Goal: Task Accomplishment & Management: Complete application form

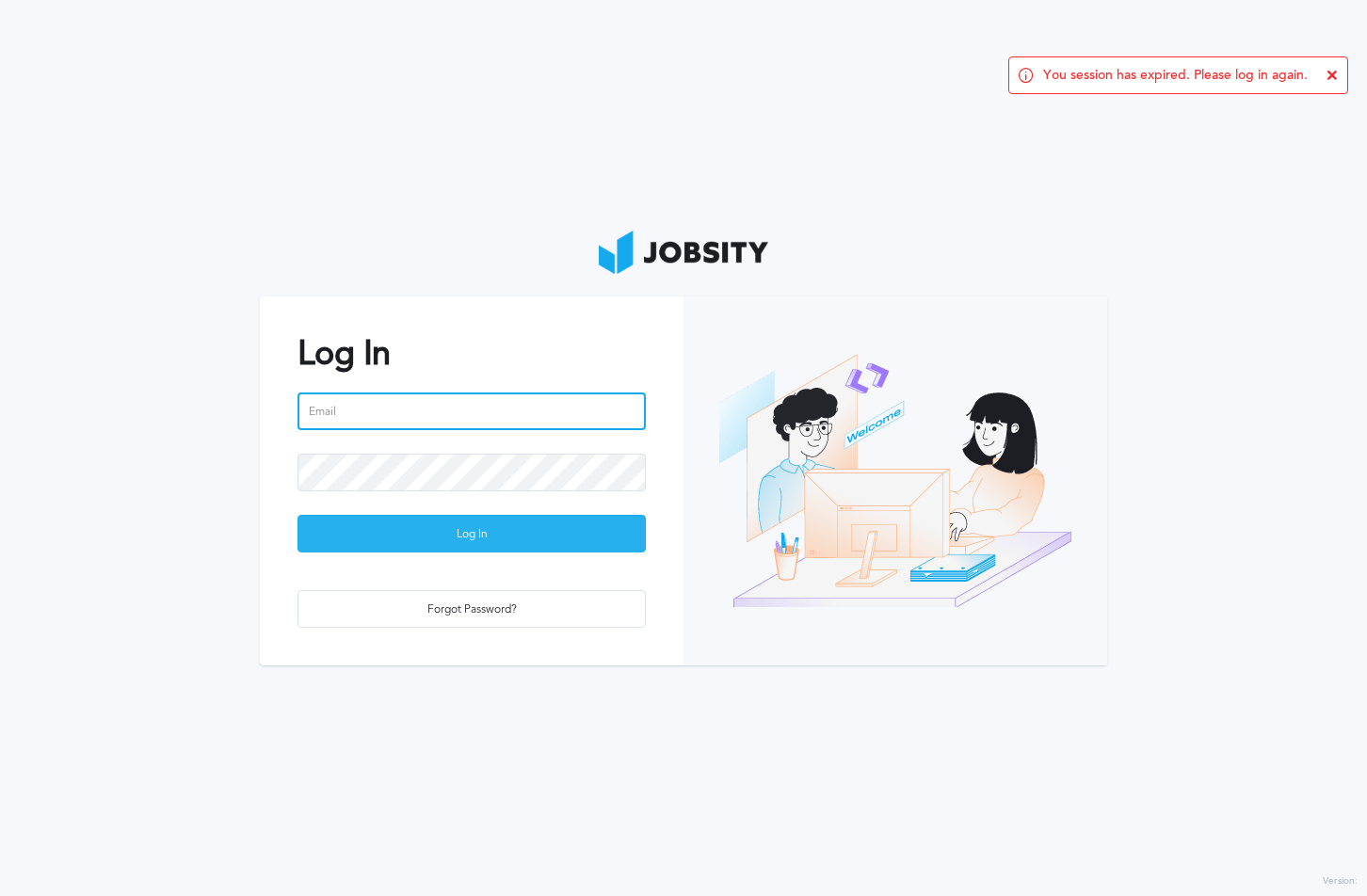
type input "[PERSON_NAME][EMAIL_ADDRESS][PERSON_NAME][DOMAIN_NAME]"
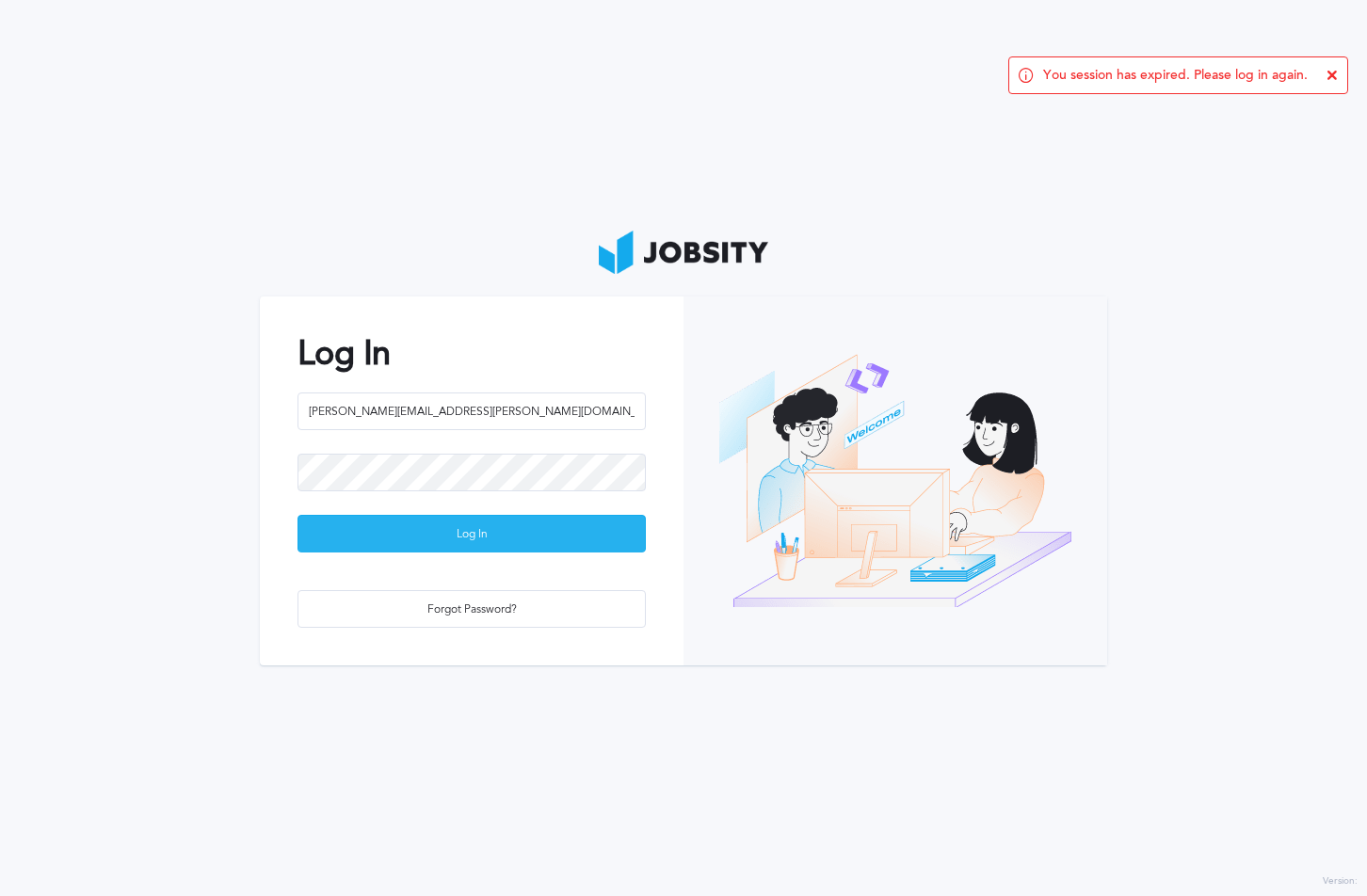
click at [519, 516] on div "Log In" at bounding box center [472, 535] width 346 height 38
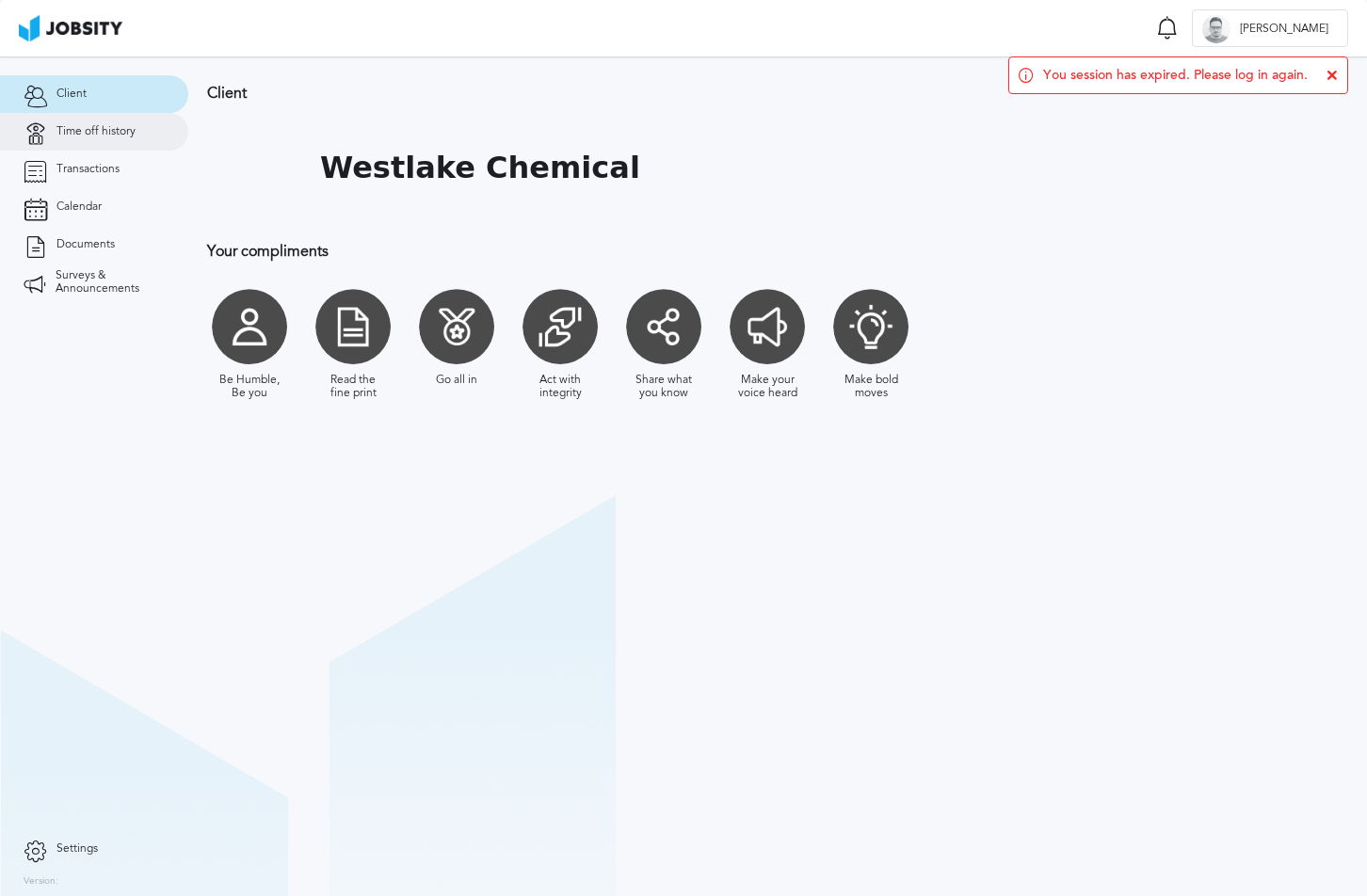
click at [118, 140] on link "Time off history" at bounding box center [94, 132] width 188 height 38
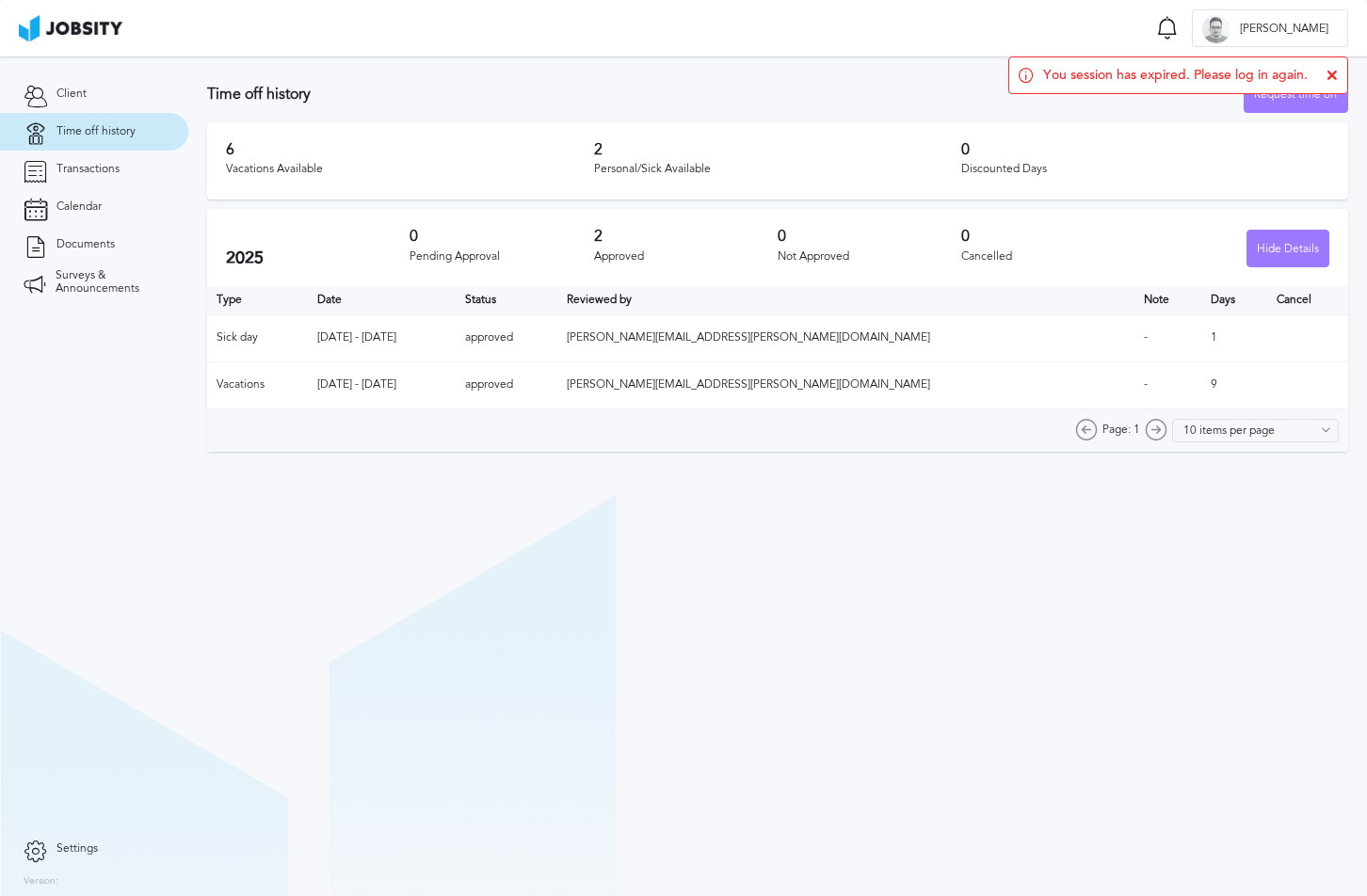
click at [1336, 76] on icon at bounding box center [1332, 75] width 11 height 11
click at [1311, 88] on div "Request time off" at bounding box center [1296, 95] width 103 height 38
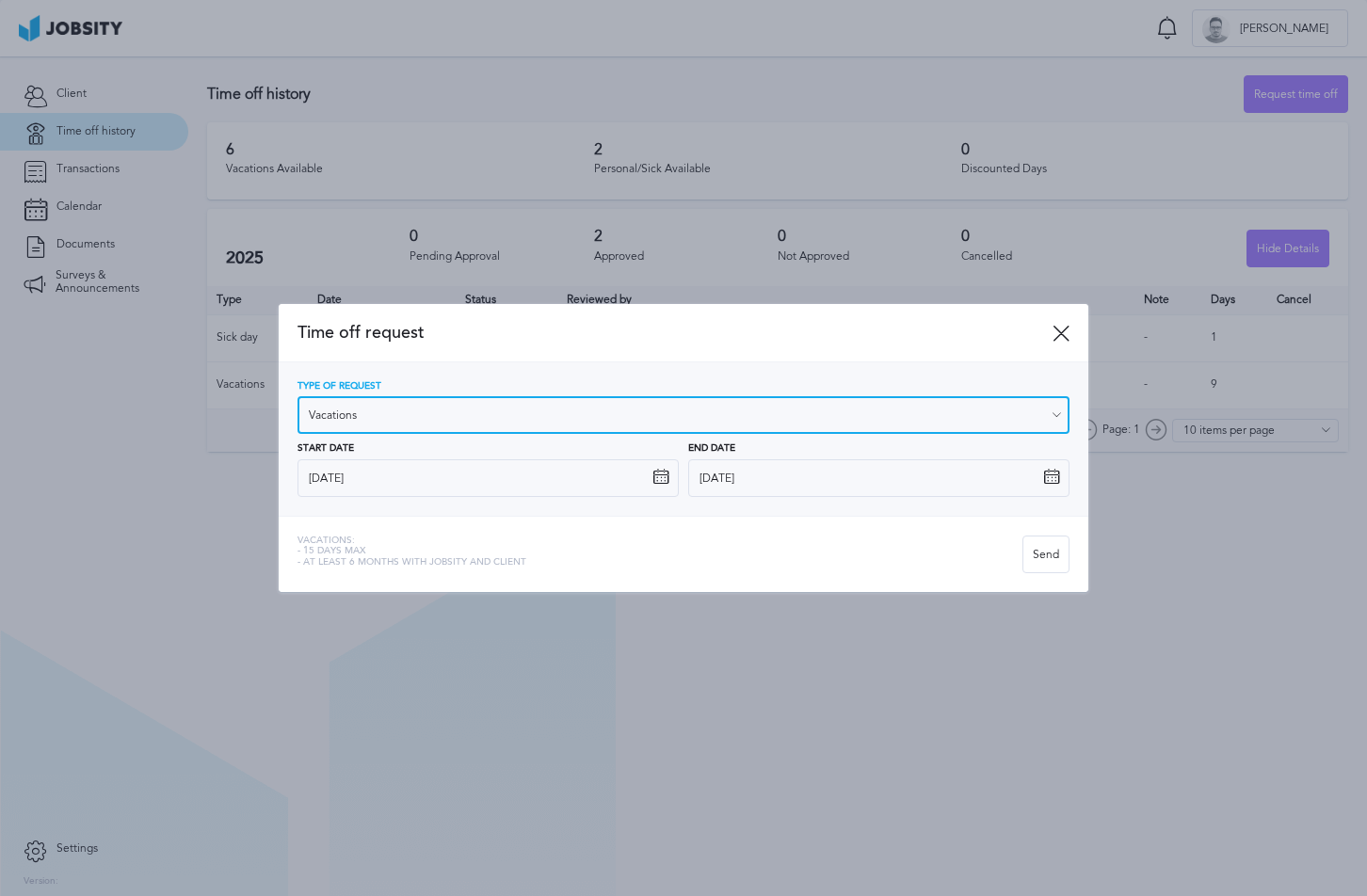
click at [449, 411] on input "Vacations" at bounding box center [683, 416] width 771 height 38
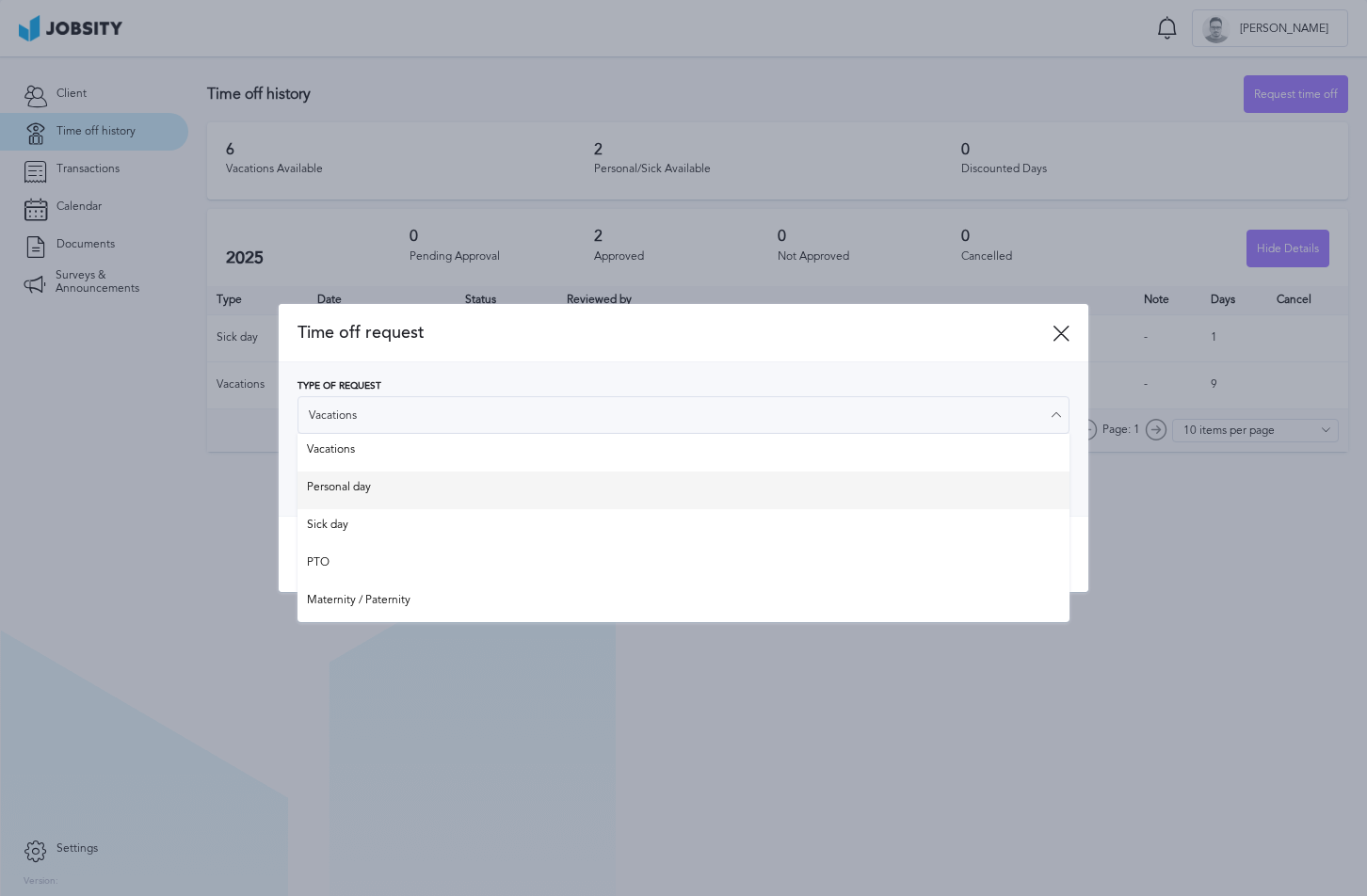
type input "Personal day"
click at [418, 485] on div "Type of Request Personal day Vacations Personal day Sick day PTO Maternity / Pa…" at bounding box center [683, 439] width 771 height 116
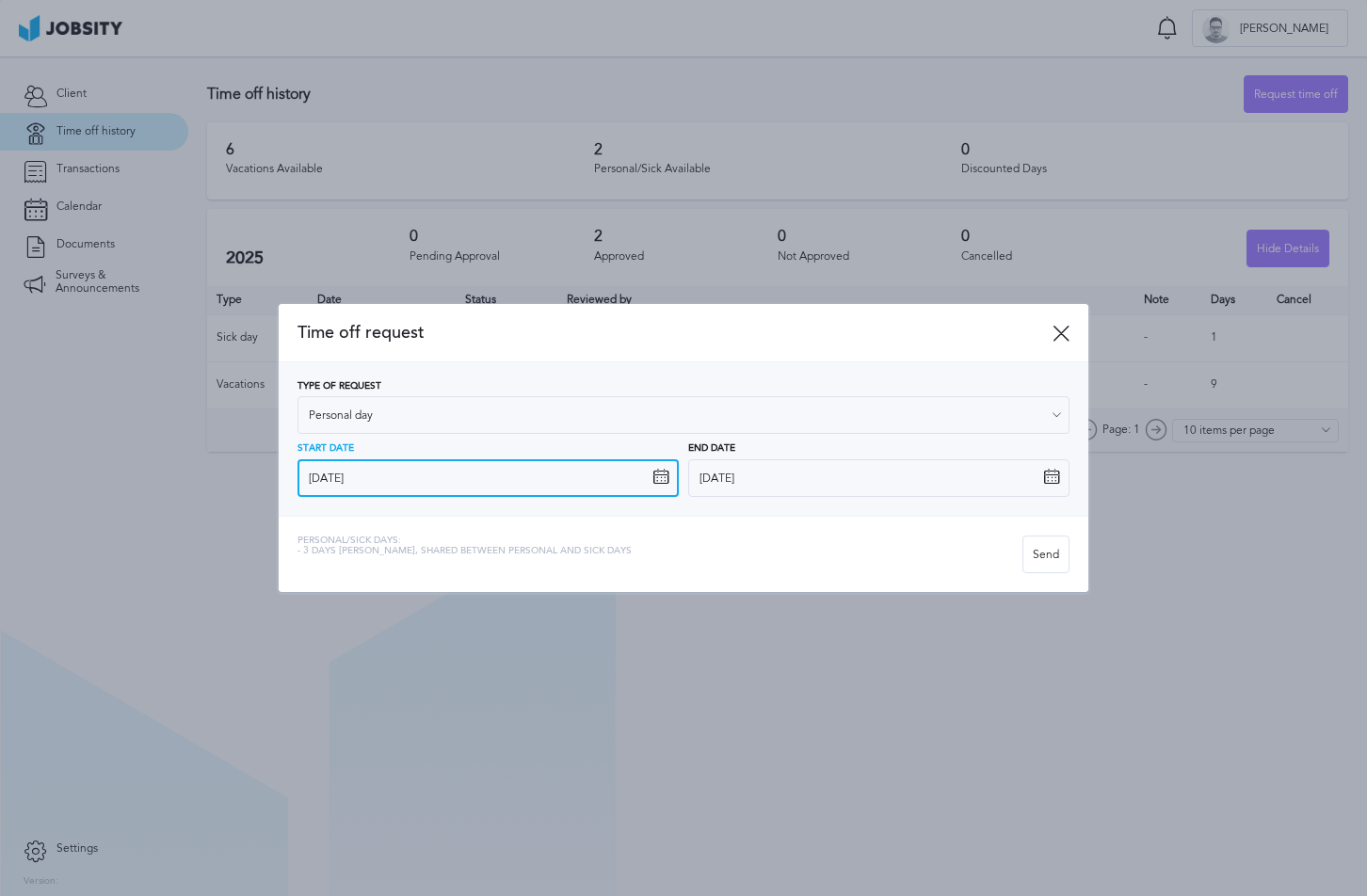
click at [497, 479] on input "[DATE]" at bounding box center [488, 478] width 381 height 38
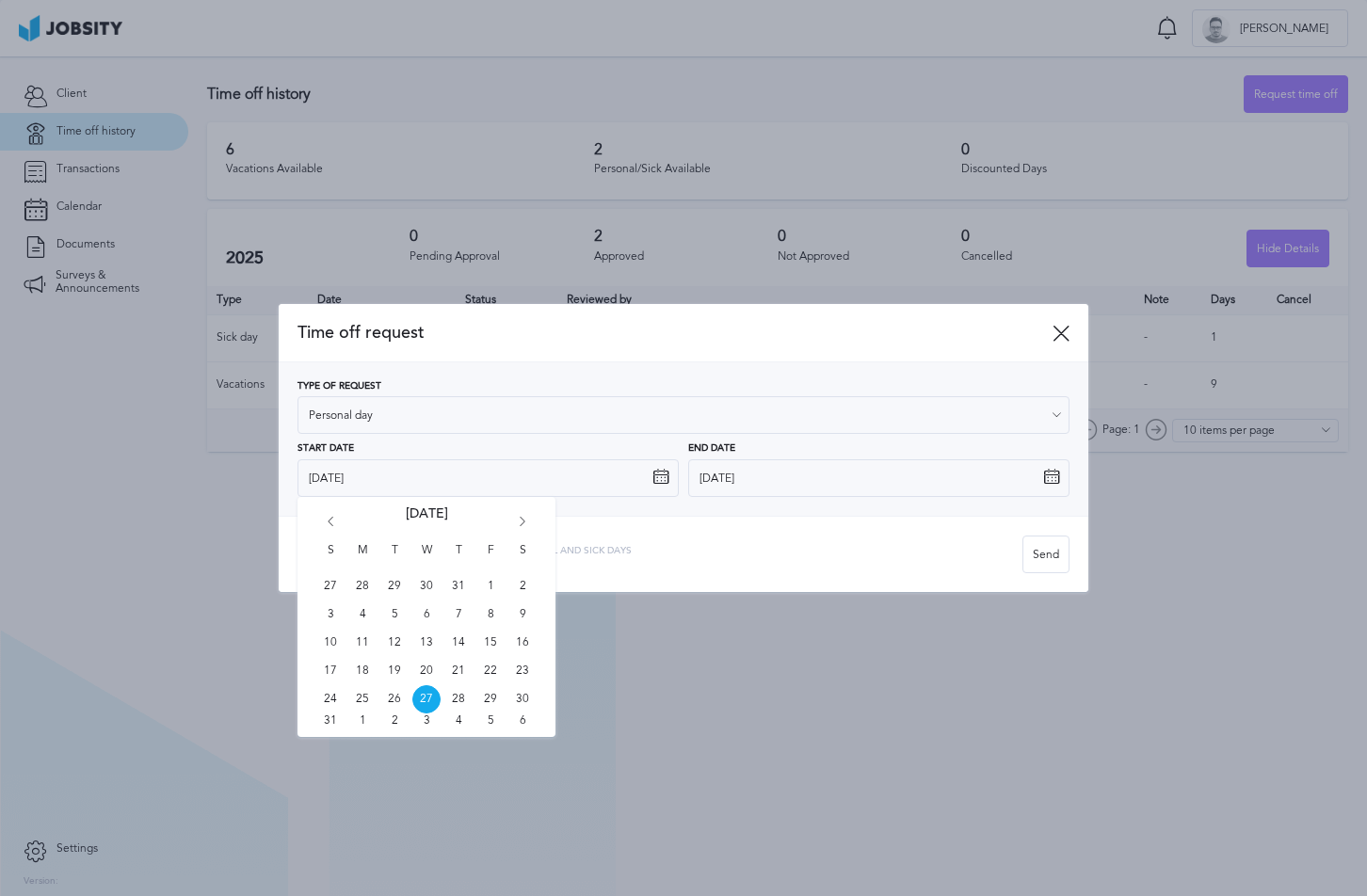
click at [518, 517] on icon "Go forward 1 month" at bounding box center [522, 525] width 17 height 17
click at [496, 609] on span "12" at bounding box center [491, 614] width 29 height 29
type input "[DATE]"
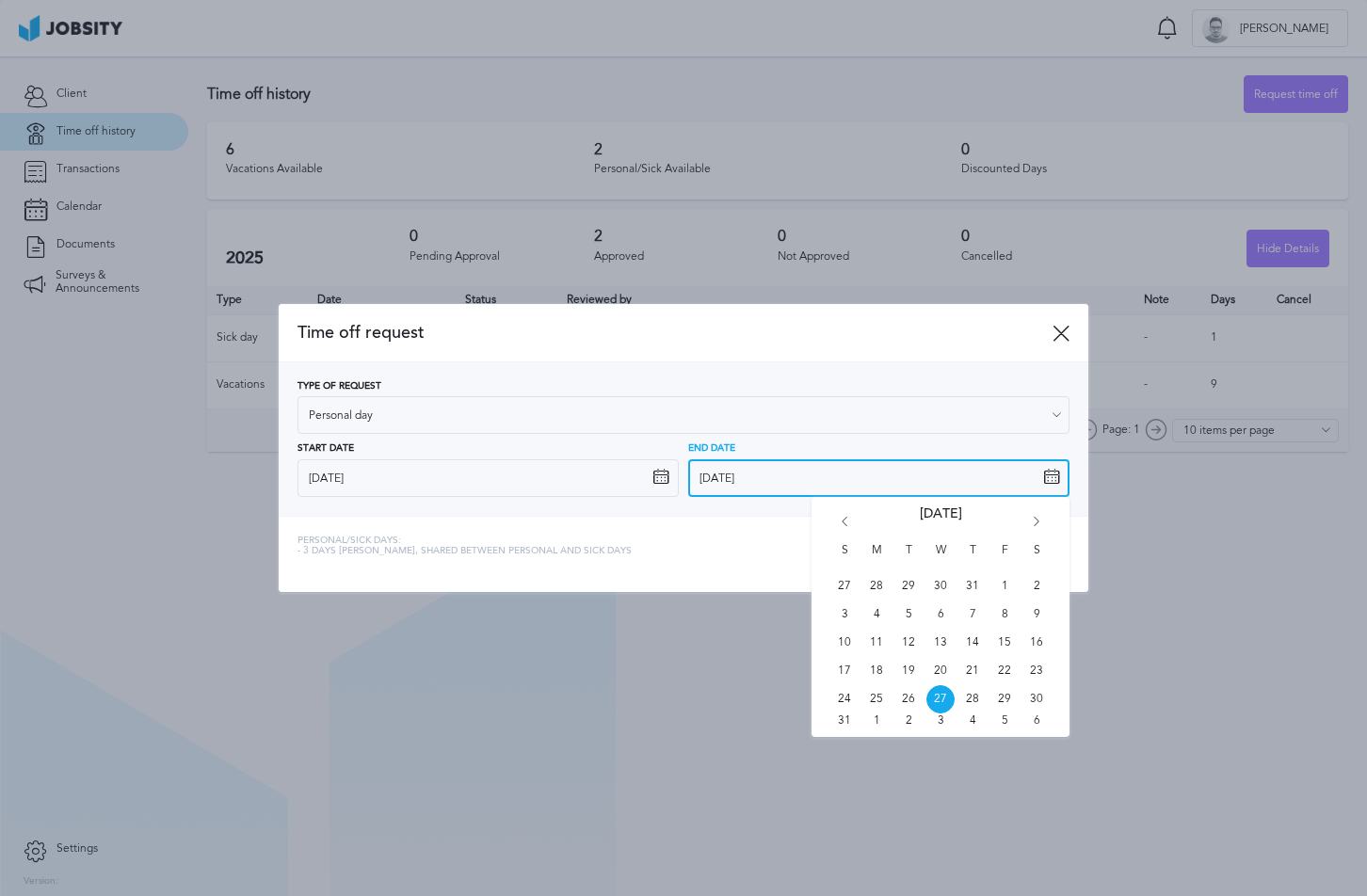
click at [1036, 474] on input "[DATE]" at bounding box center [878, 478] width 381 height 38
click at [1037, 516] on icon "Go forward 1 month" at bounding box center [1036, 525] width 17 height 17
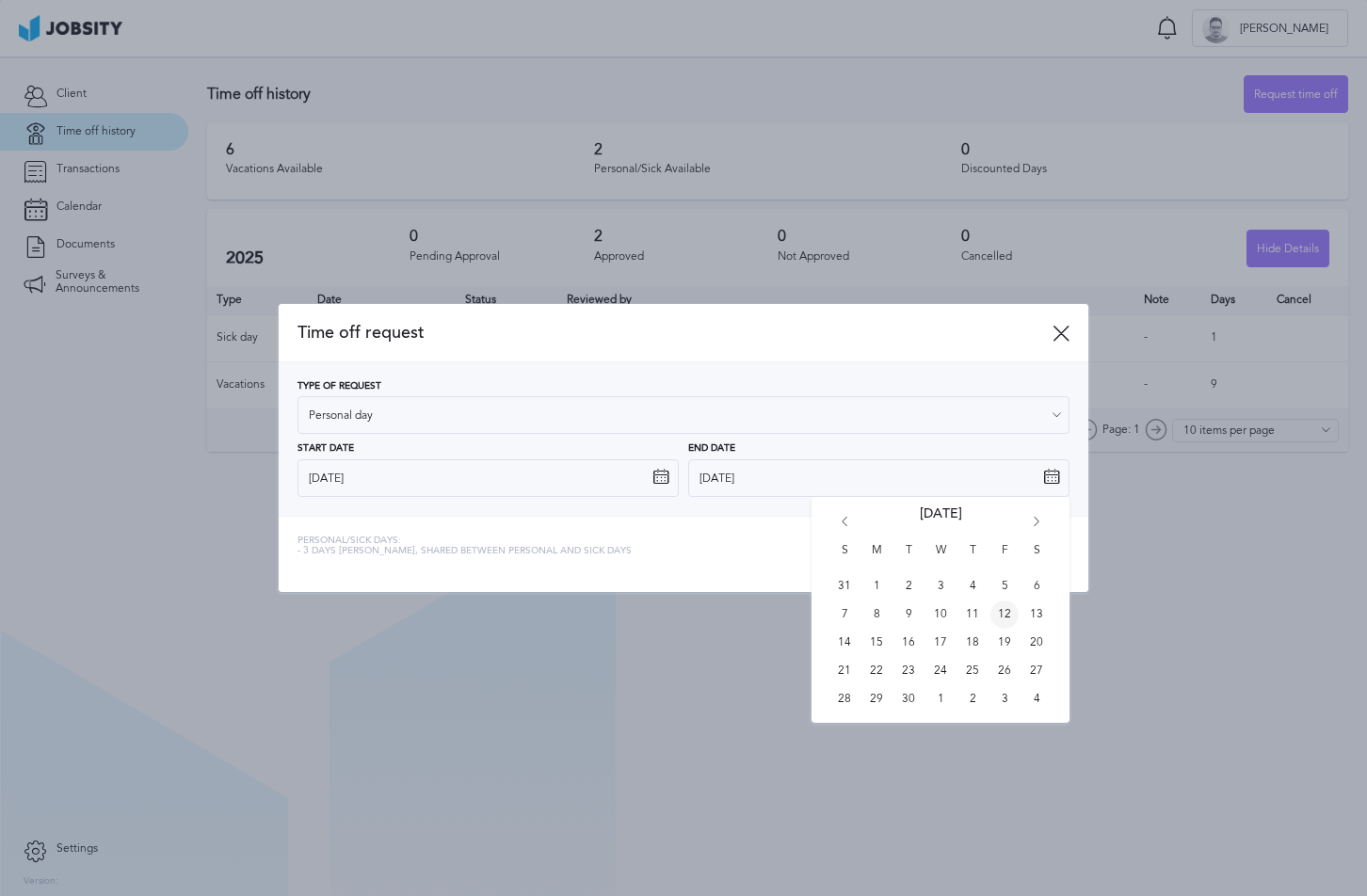
click at [1005, 605] on span "12" at bounding box center [1005, 614] width 29 height 29
type input "[DATE]"
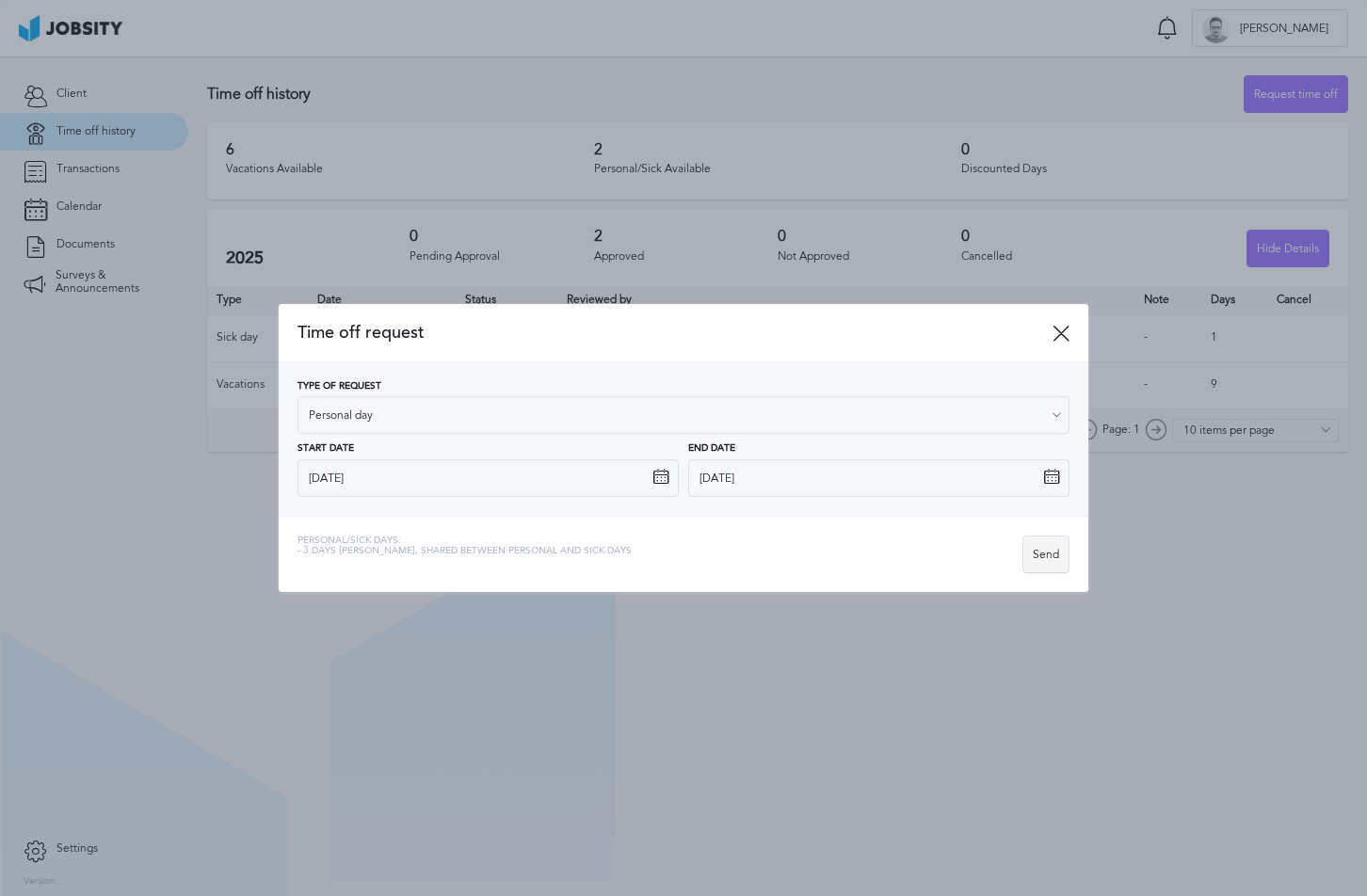
click at [1051, 556] on div "Send" at bounding box center [1045, 555] width 45 height 38
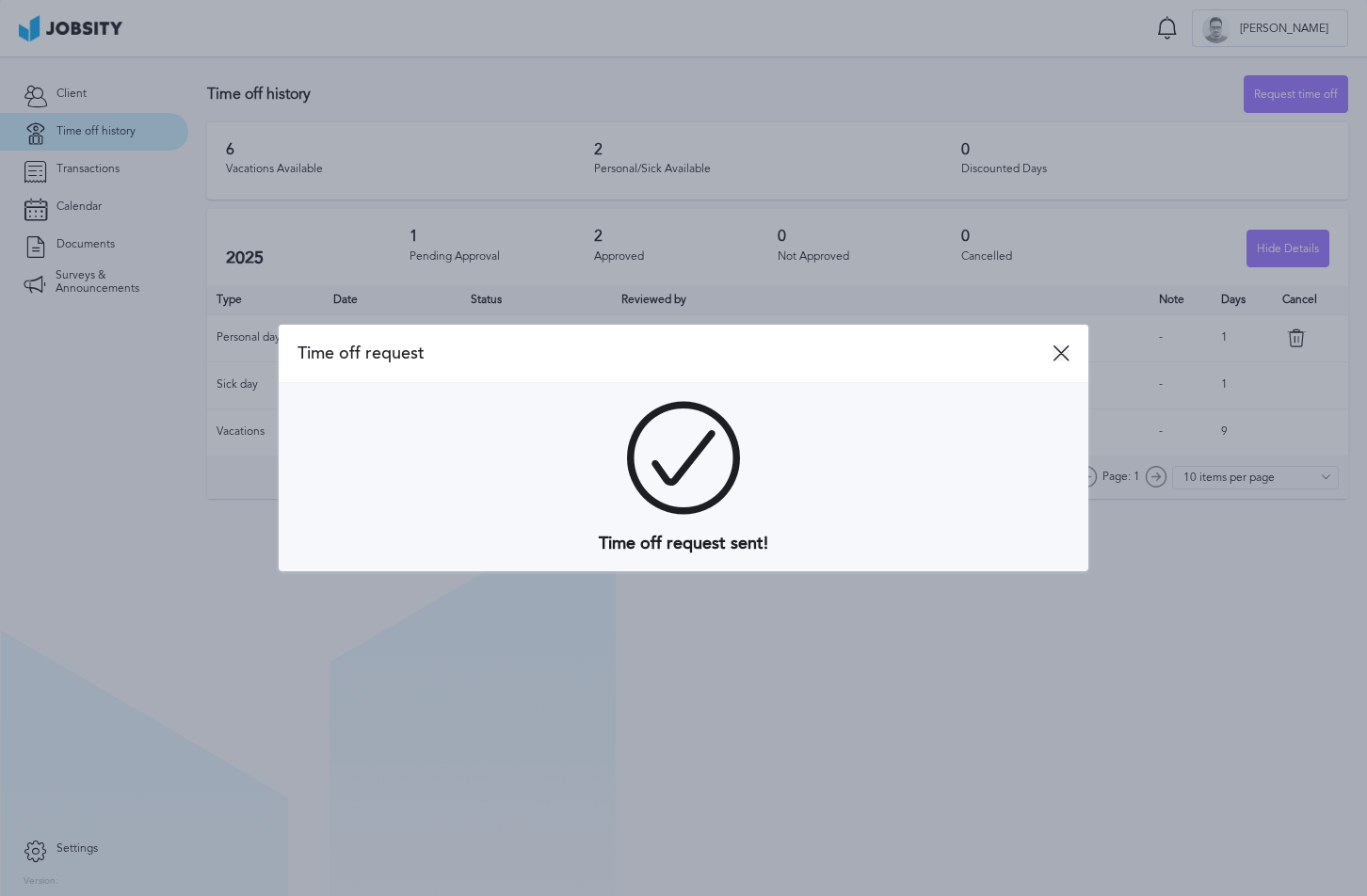
click at [1052, 360] on icon at bounding box center [1061, 353] width 17 height 17
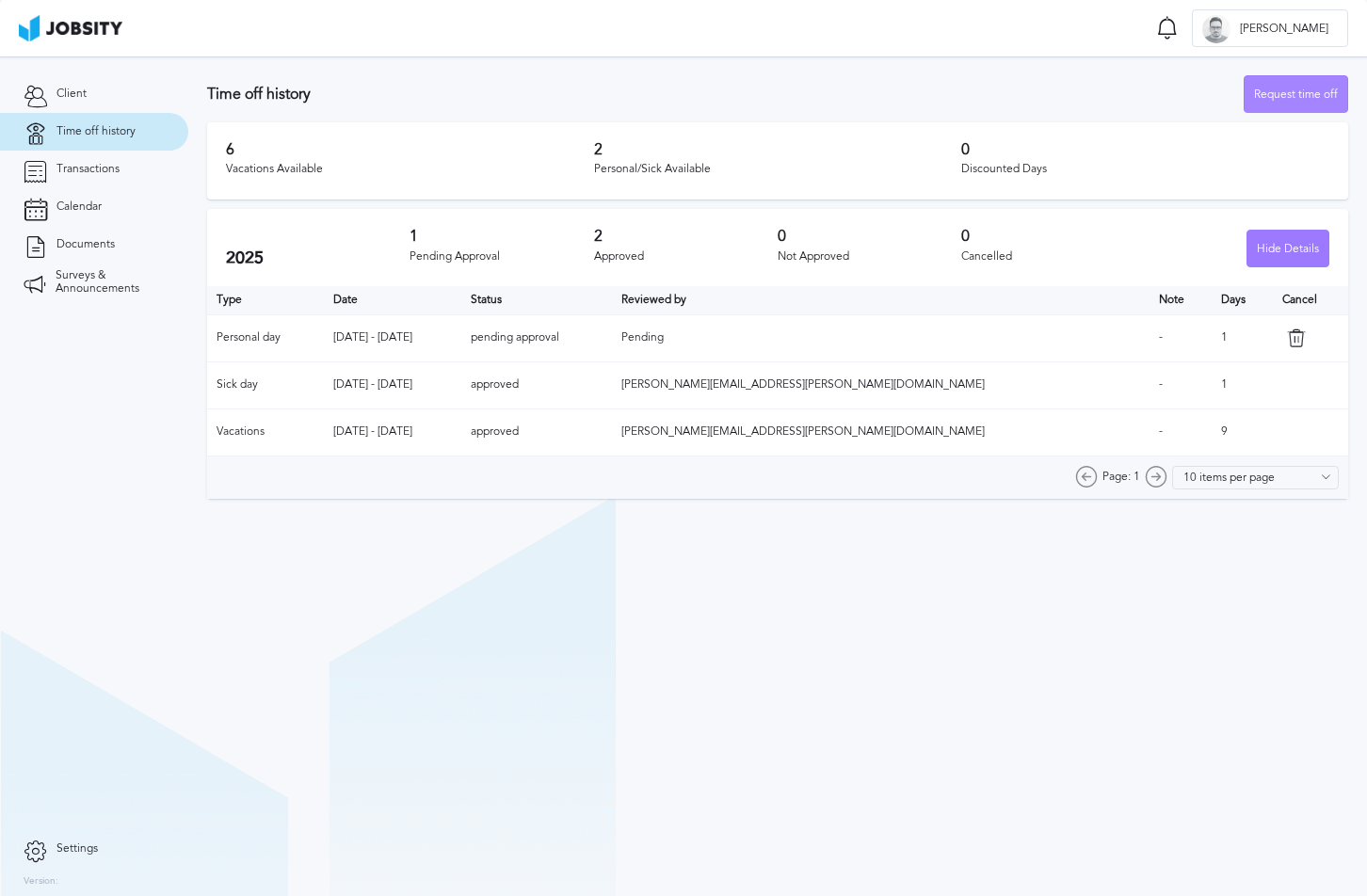
click at [1301, 102] on div "Request time off" at bounding box center [1296, 95] width 103 height 38
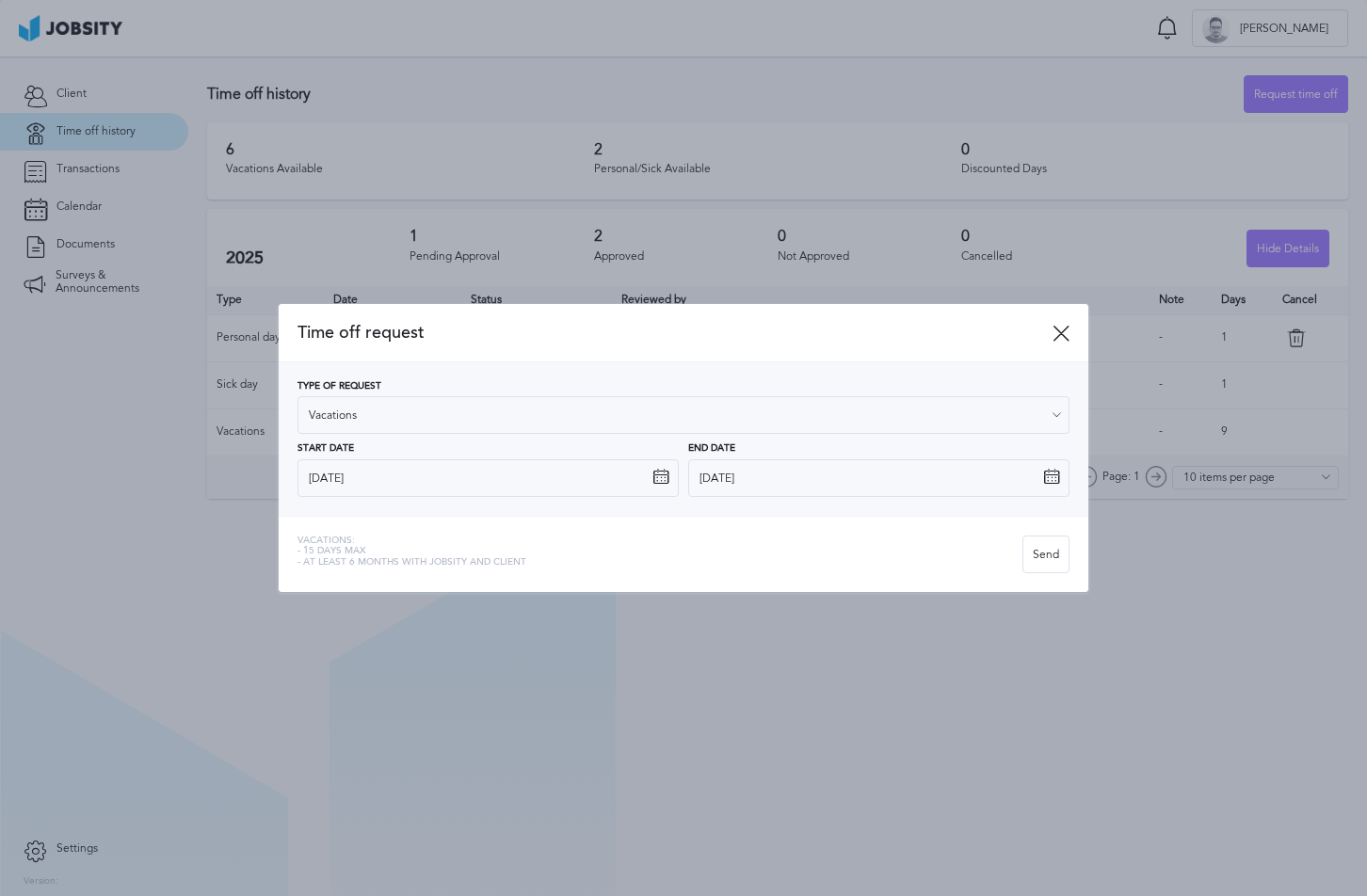
click at [666, 473] on icon at bounding box center [661, 477] width 17 height 17
drag, startPoint x: 659, startPoint y: 481, endPoint x: 591, endPoint y: 480, distance: 68.0
click at [658, 481] on icon at bounding box center [661, 477] width 17 height 17
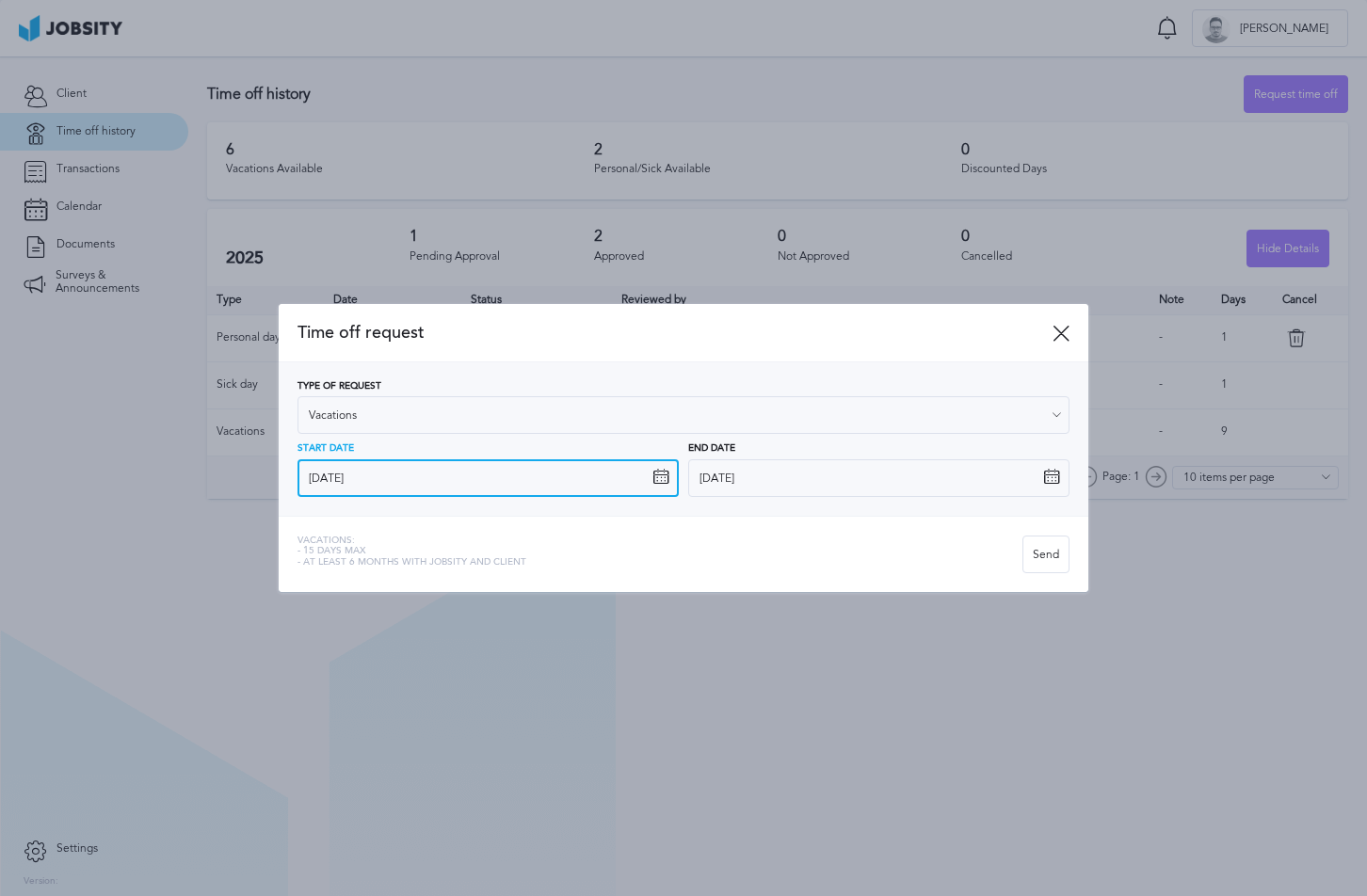
click at [577, 477] on input "[DATE]" at bounding box center [488, 478] width 381 height 38
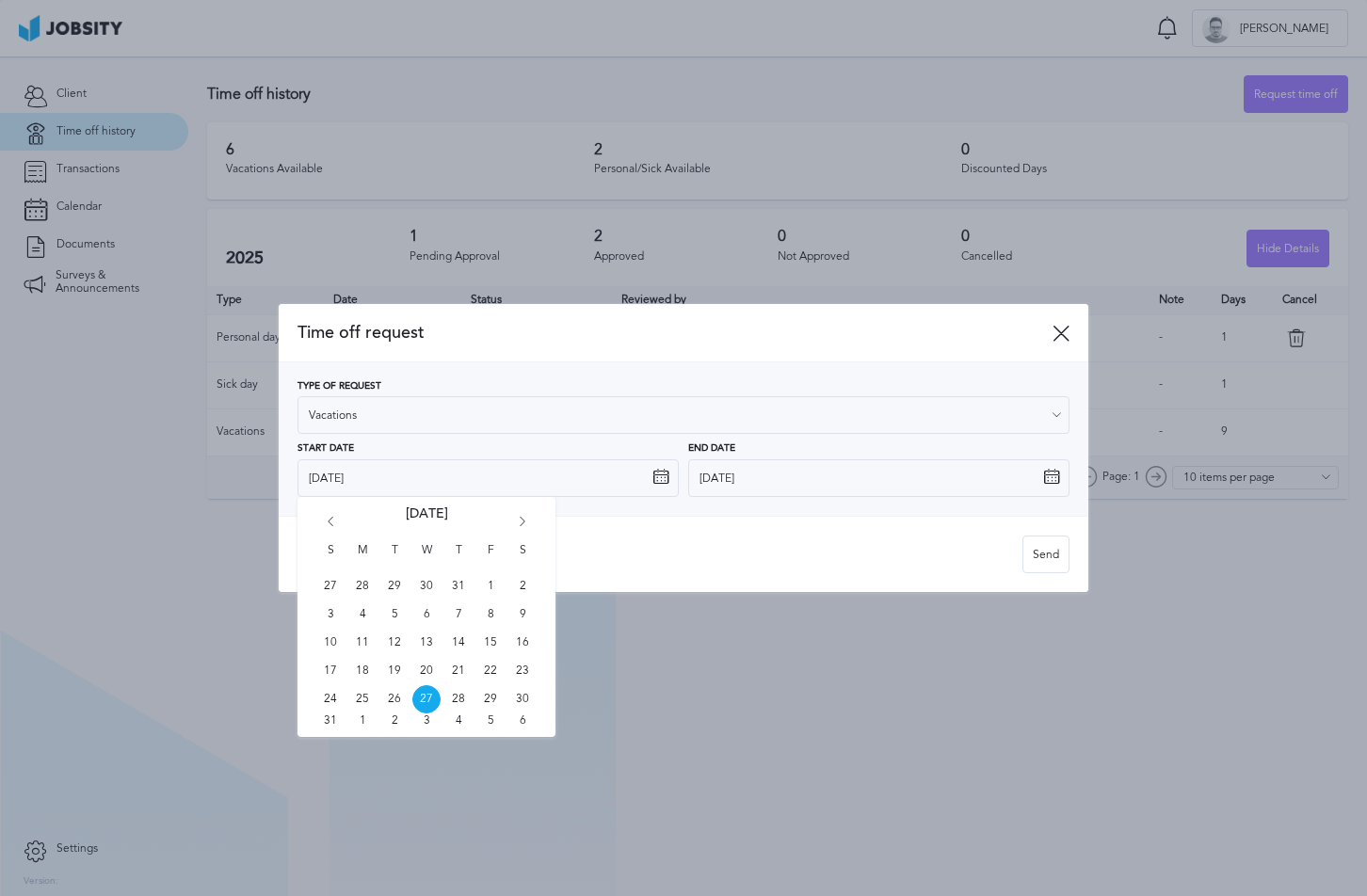
drag, startPoint x: 521, startPoint y: 517, endPoint x: 523, endPoint y: 527, distance: 10.2
click at [521, 517] on icon "Go forward 1 month" at bounding box center [522, 525] width 17 height 17
click at [454, 638] on span "18" at bounding box center [459, 643] width 29 height 29
type input "[DATE]"
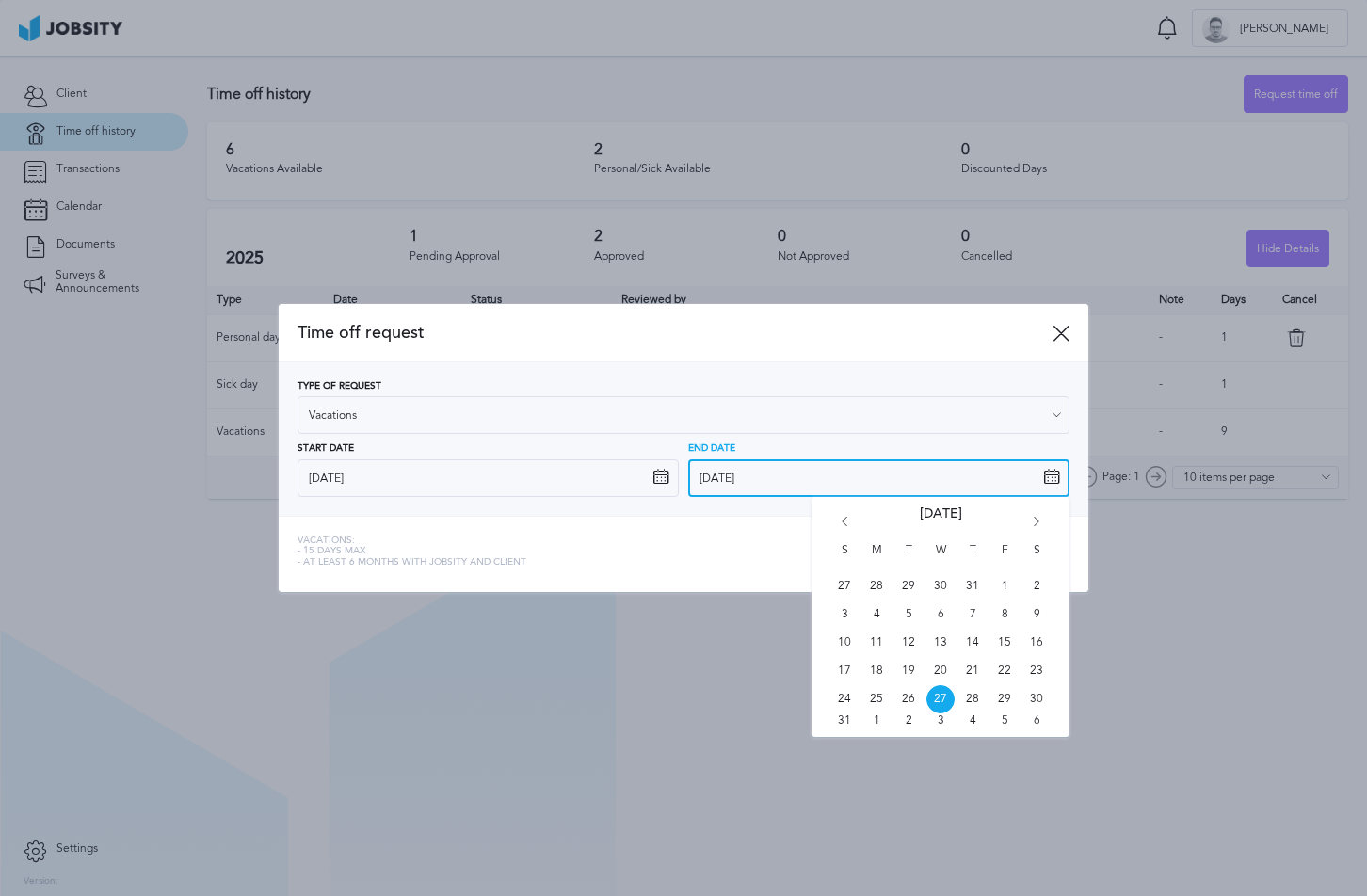
click at [839, 462] on input "[DATE]" at bounding box center [878, 478] width 381 height 38
click at [1039, 514] on div "S M T W T F S 27 28 29 30 31 1 2 3 4 5 6 7 8 9 10 11 12 13 14 15 16 17 18 19 20…" at bounding box center [940, 616] width 258 height 240
click at [1033, 517] on icon "Go forward 1 month" at bounding box center [1036, 525] width 17 height 17
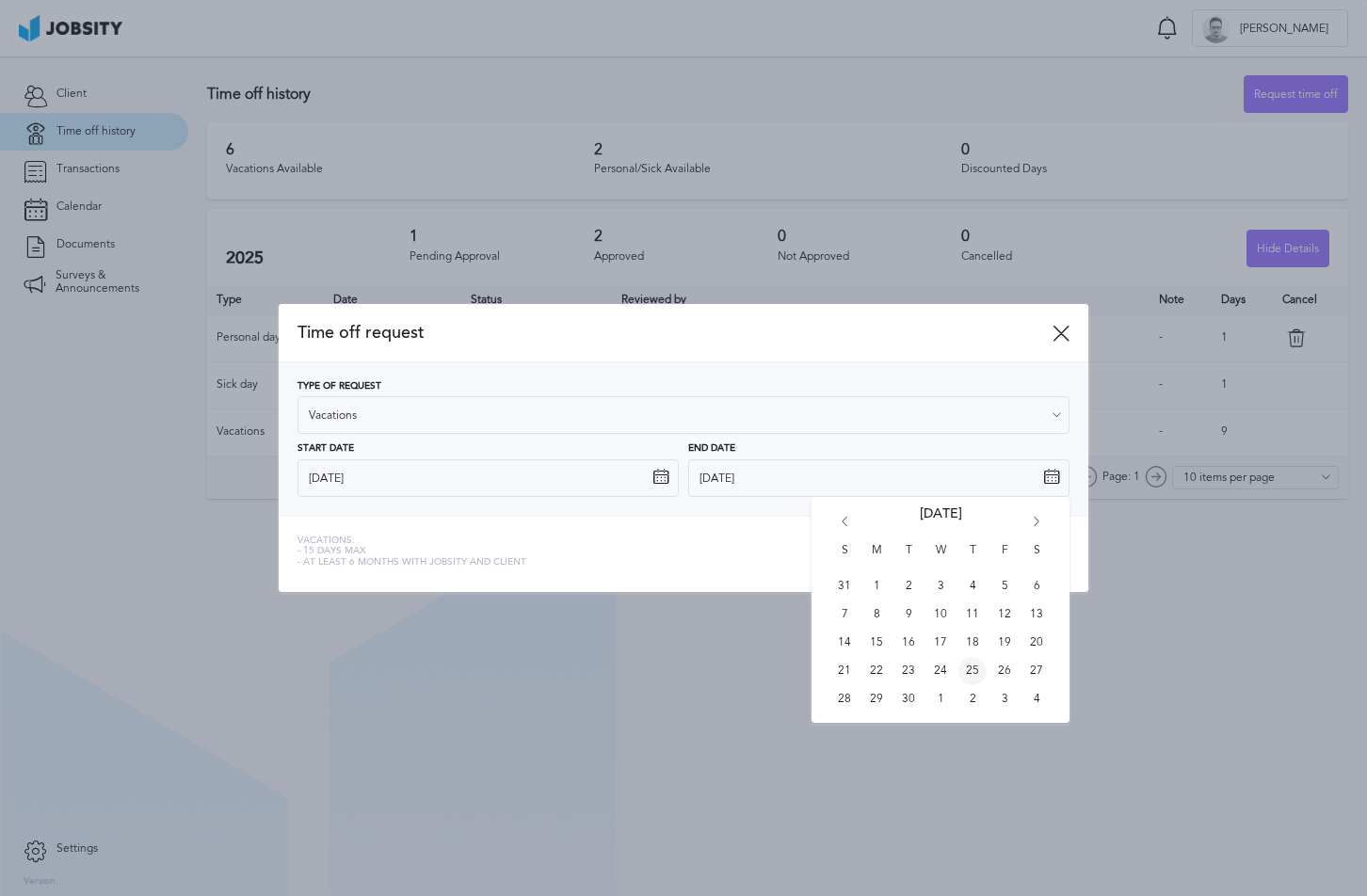
click at [978, 670] on span "25" at bounding box center [972, 672] width 29 height 29
type input "[DATE]"
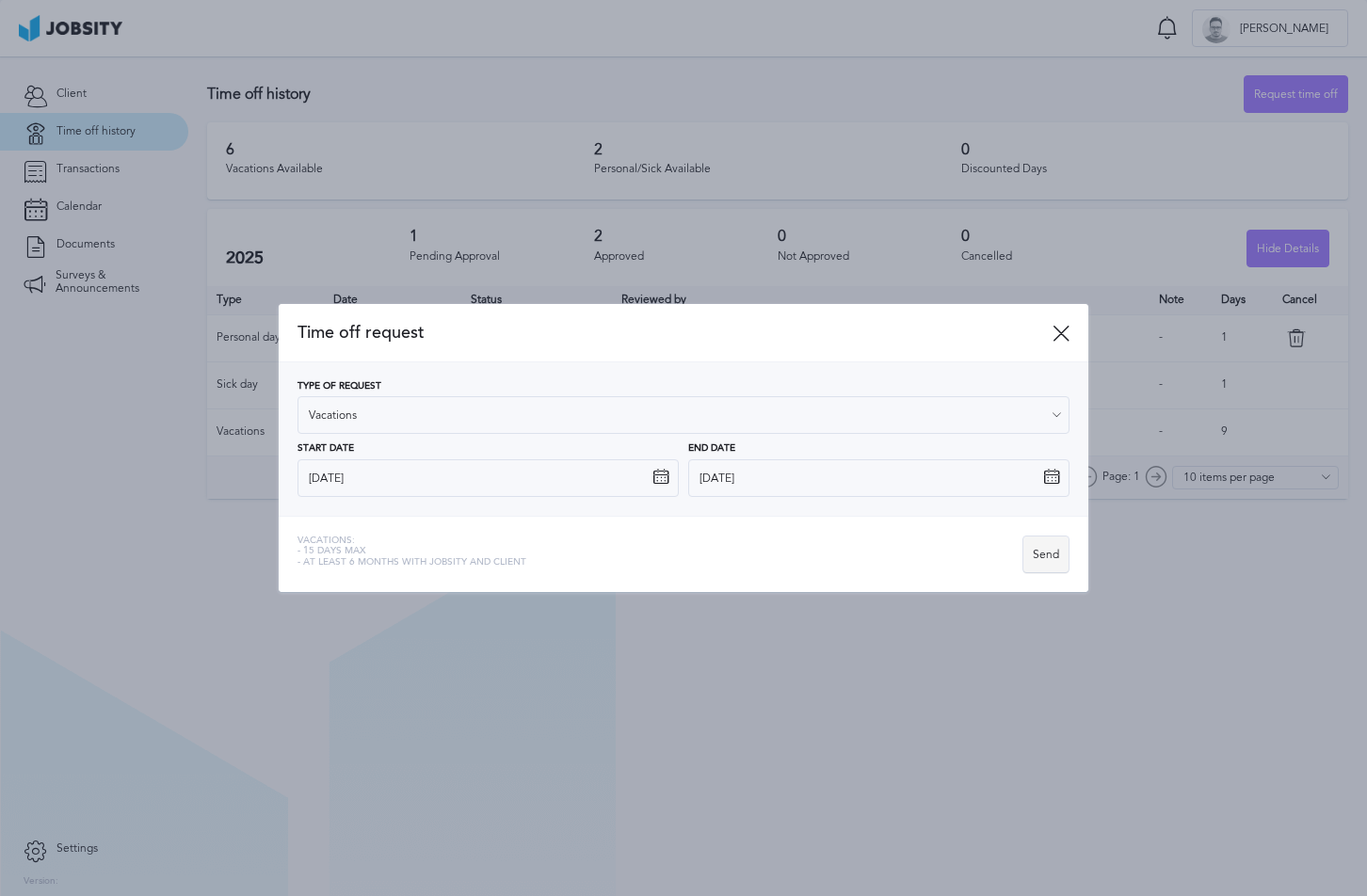
click at [1036, 554] on div "Send" at bounding box center [1045, 555] width 45 height 38
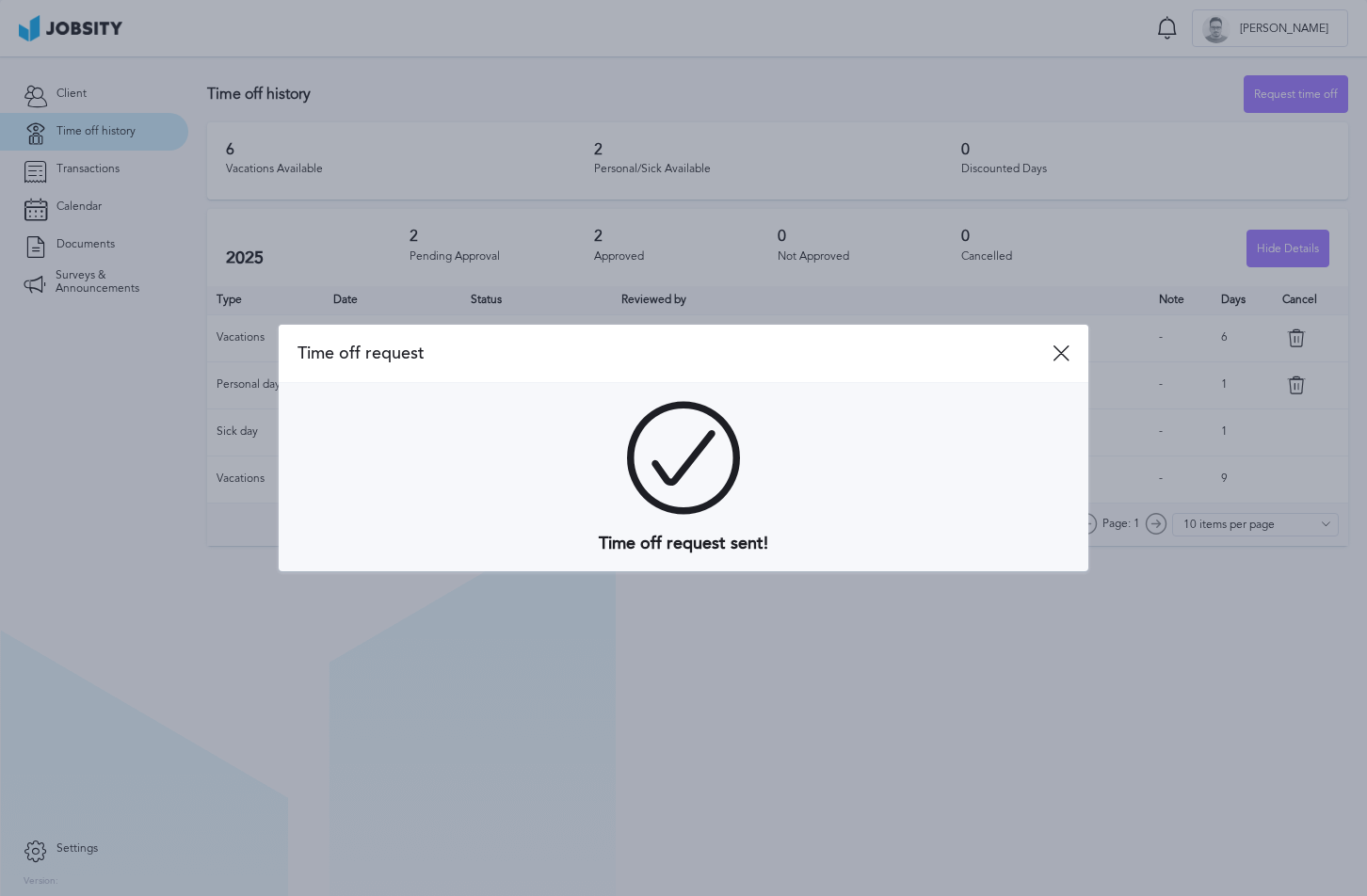
click at [1046, 344] on span "Time off request" at bounding box center [675, 353] width 755 height 20
click at [1055, 344] on icon at bounding box center [1061, 353] width 17 height 17
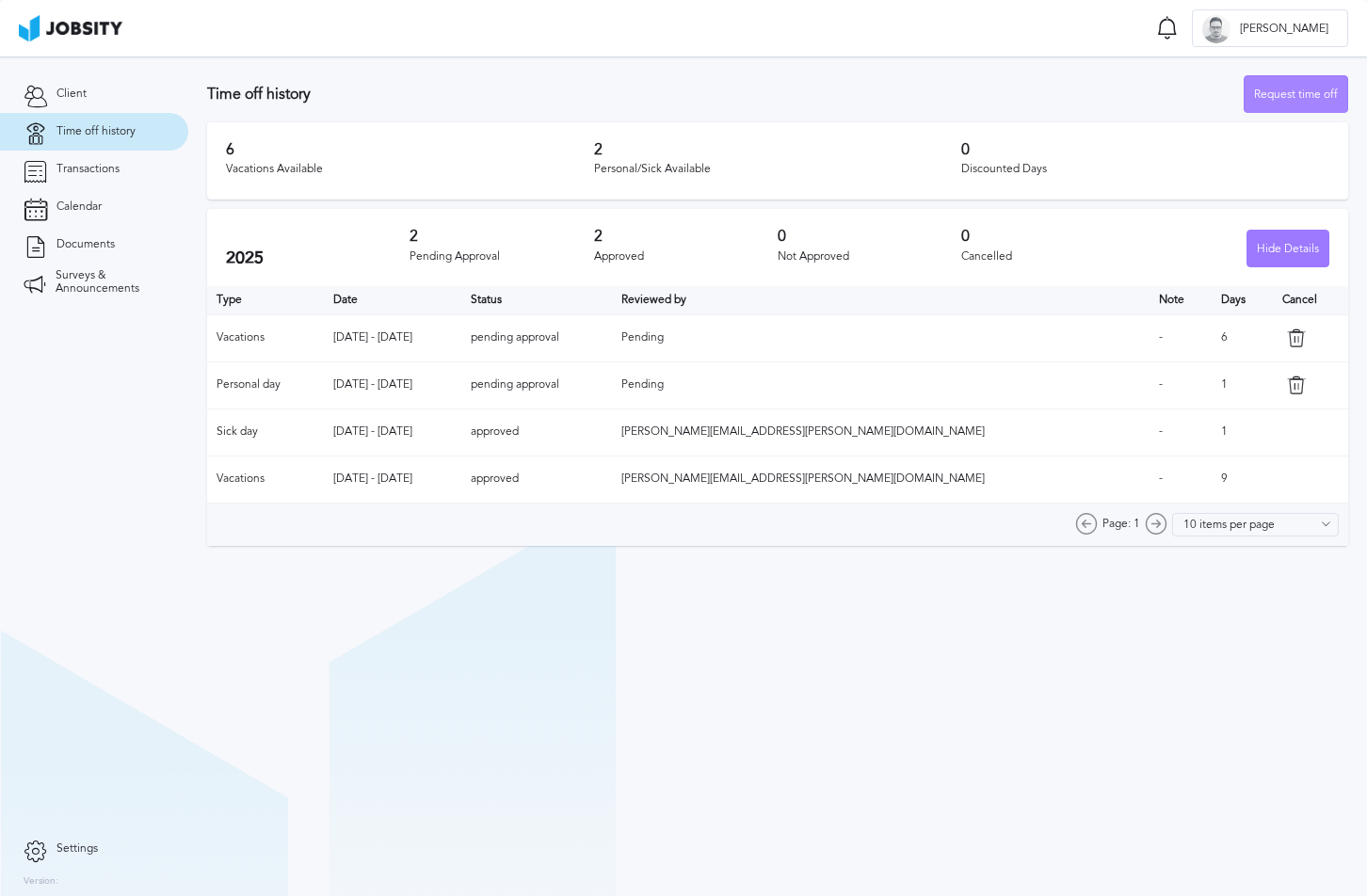
click at [1279, 89] on div "Request time off" at bounding box center [1296, 95] width 103 height 38
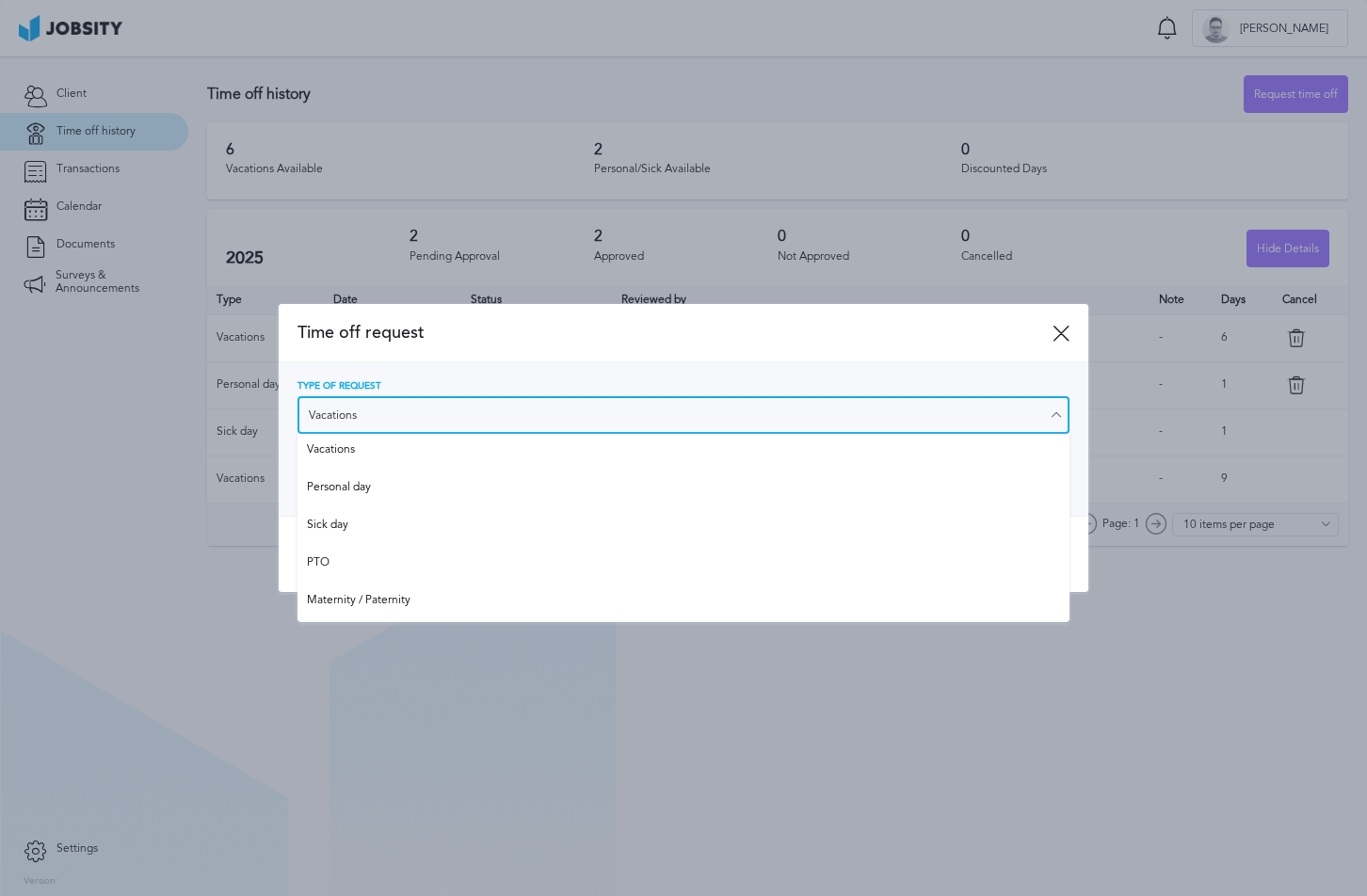
click at [508, 401] on input "Vacations" at bounding box center [683, 416] width 771 height 38
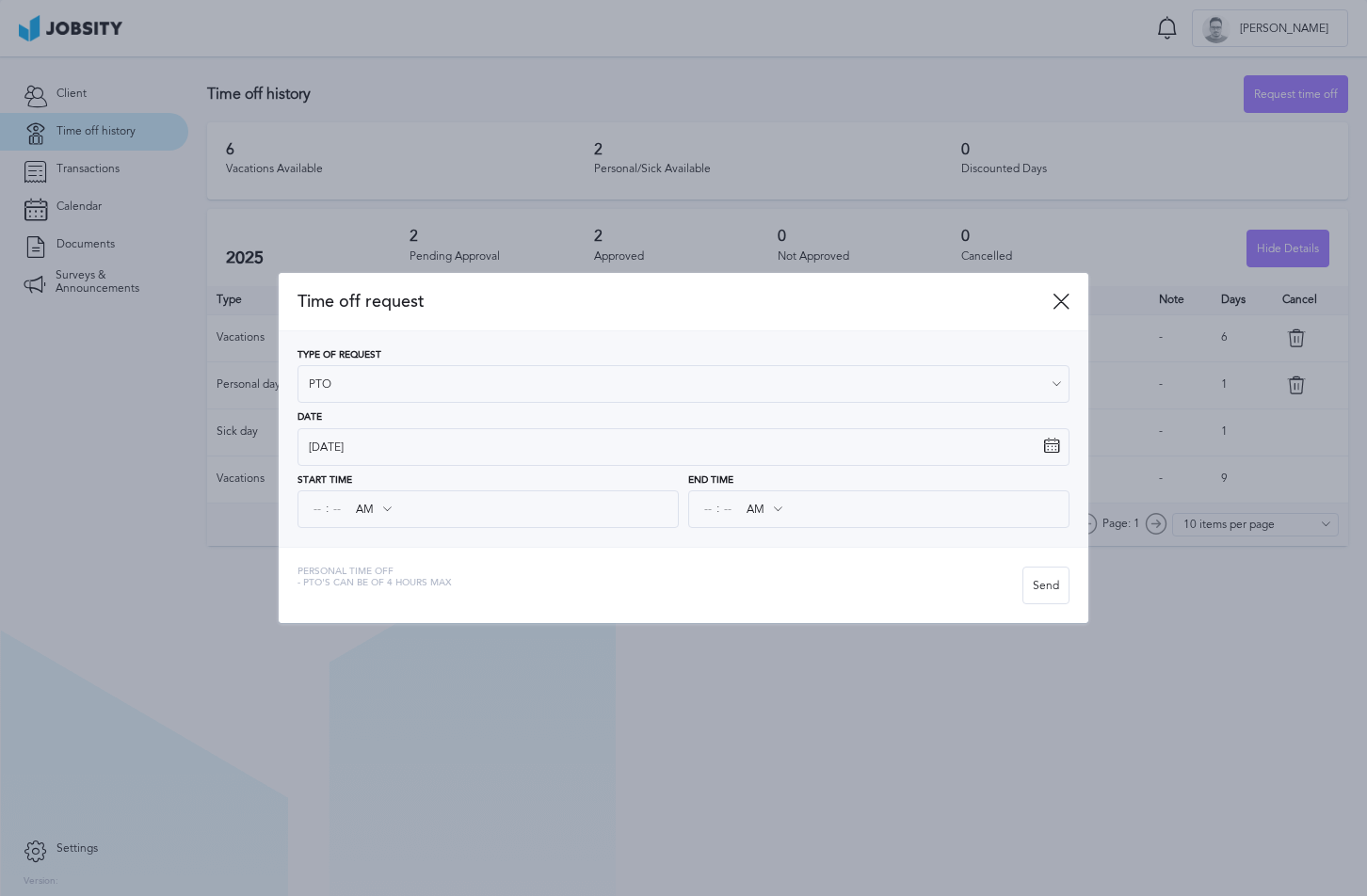
click at [401, 565] on div "Time off request Type of Request PTO Vacations Personal day Sick day PTO Matern…" at bounding box center [683, 448] width 810 height 350
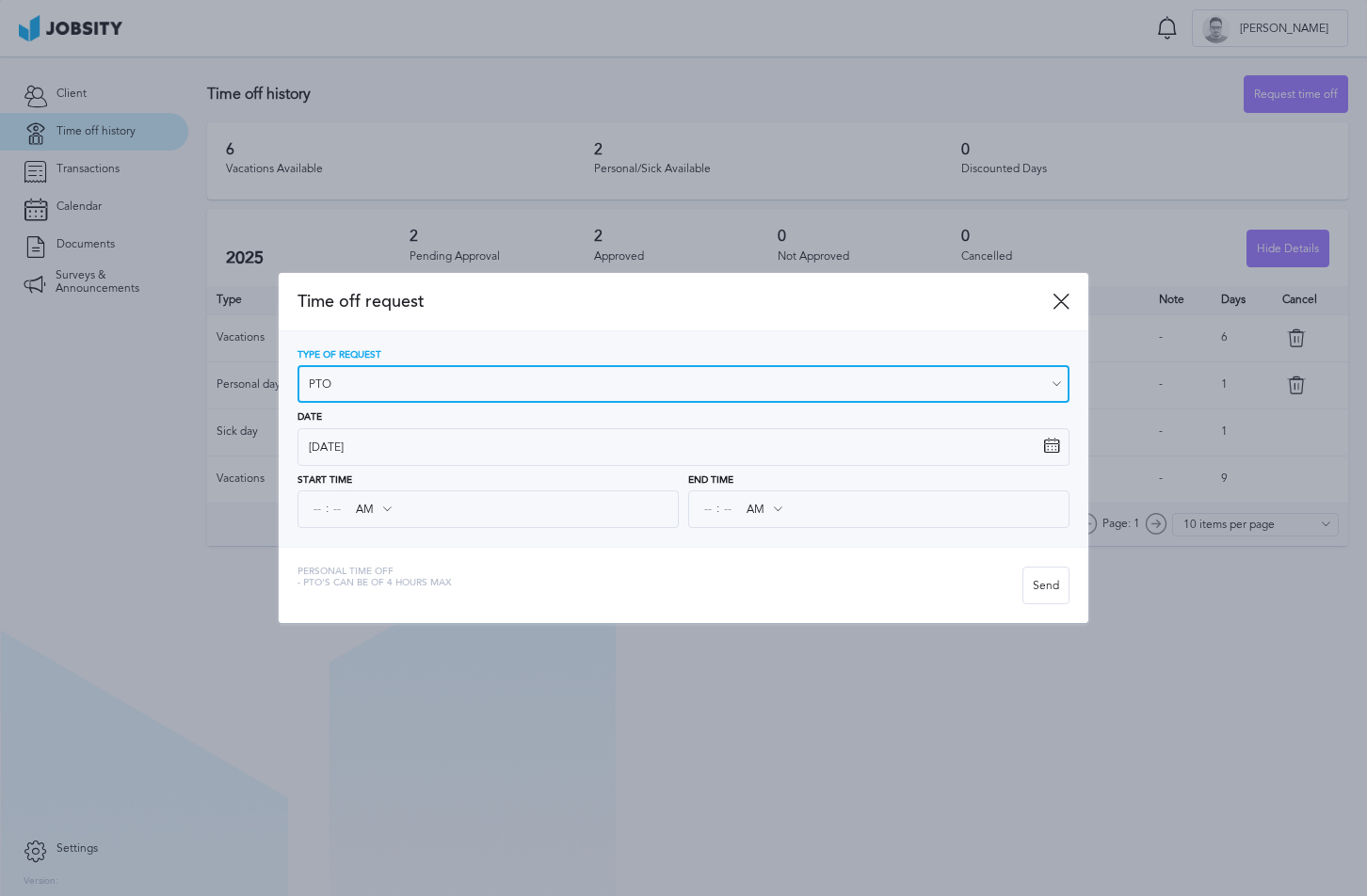
click at [475, 379] on input "PTO" at bounding box center [683, 384] width 771 height 38
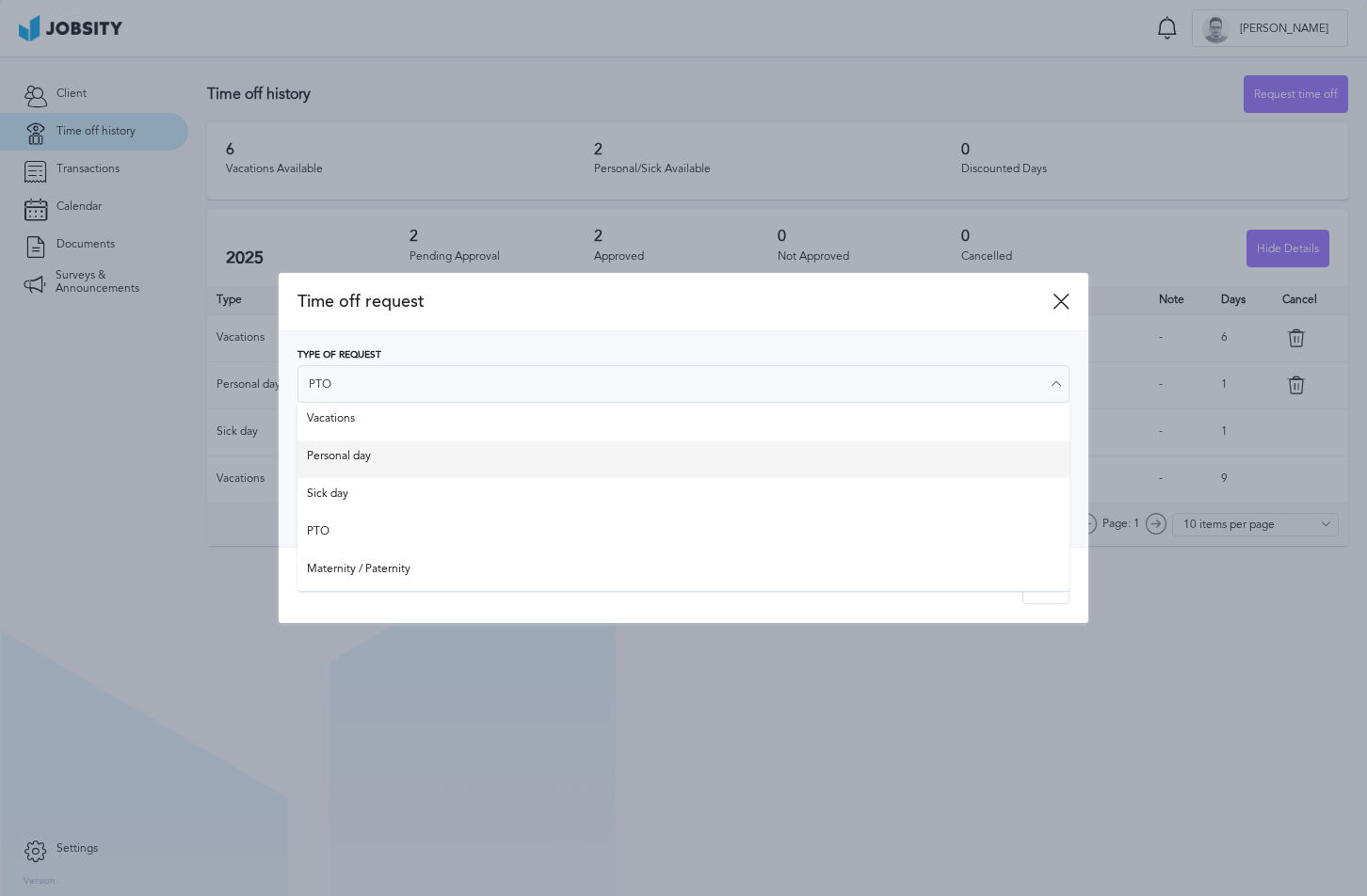
type input "Personal day"
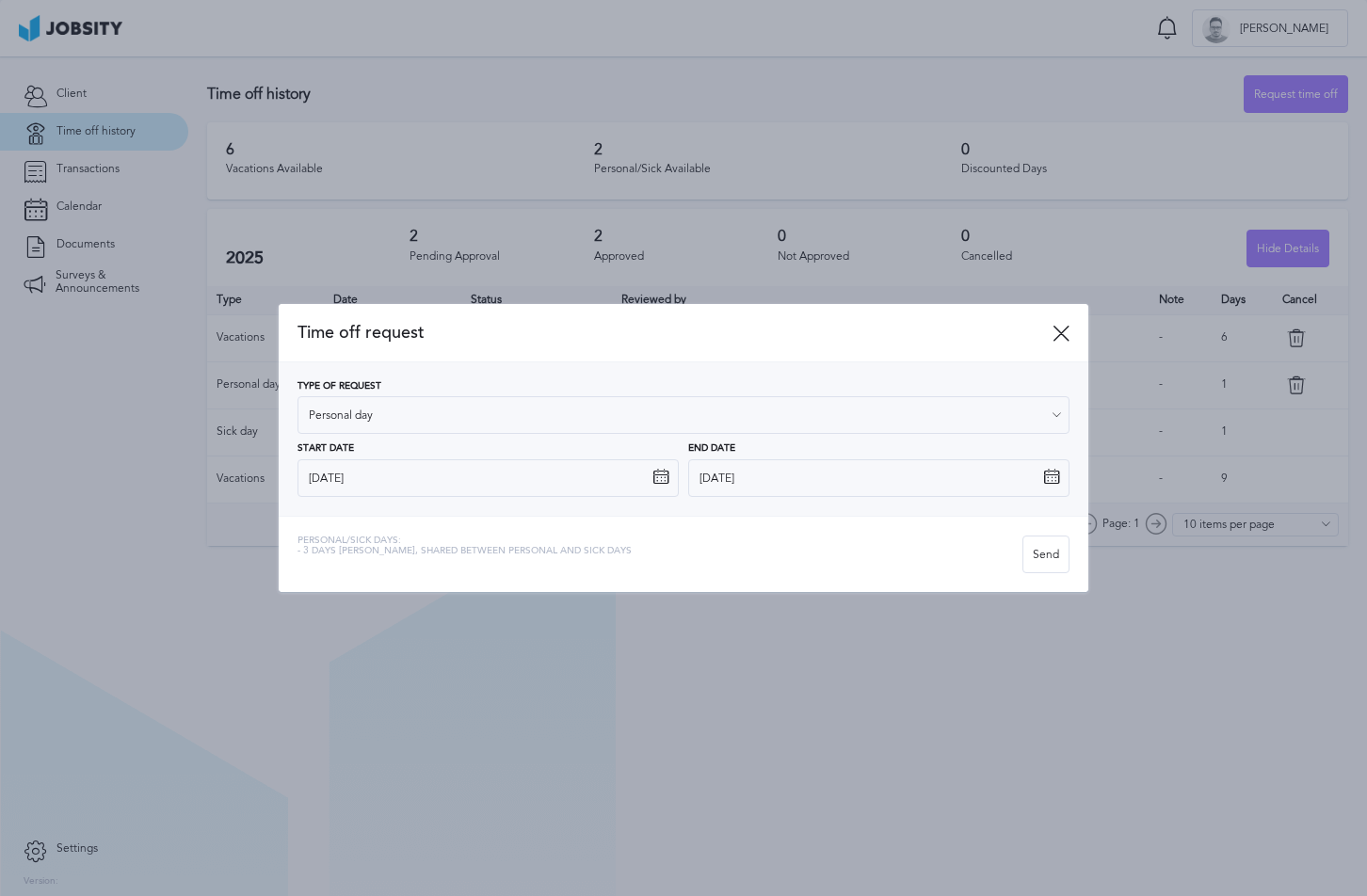
click at [412, 450] on div "Type of Request Personal day Vacations Personal day Sick day PTO Maternity / Pa…" at bounding box center [683, 439] width 771 height 116
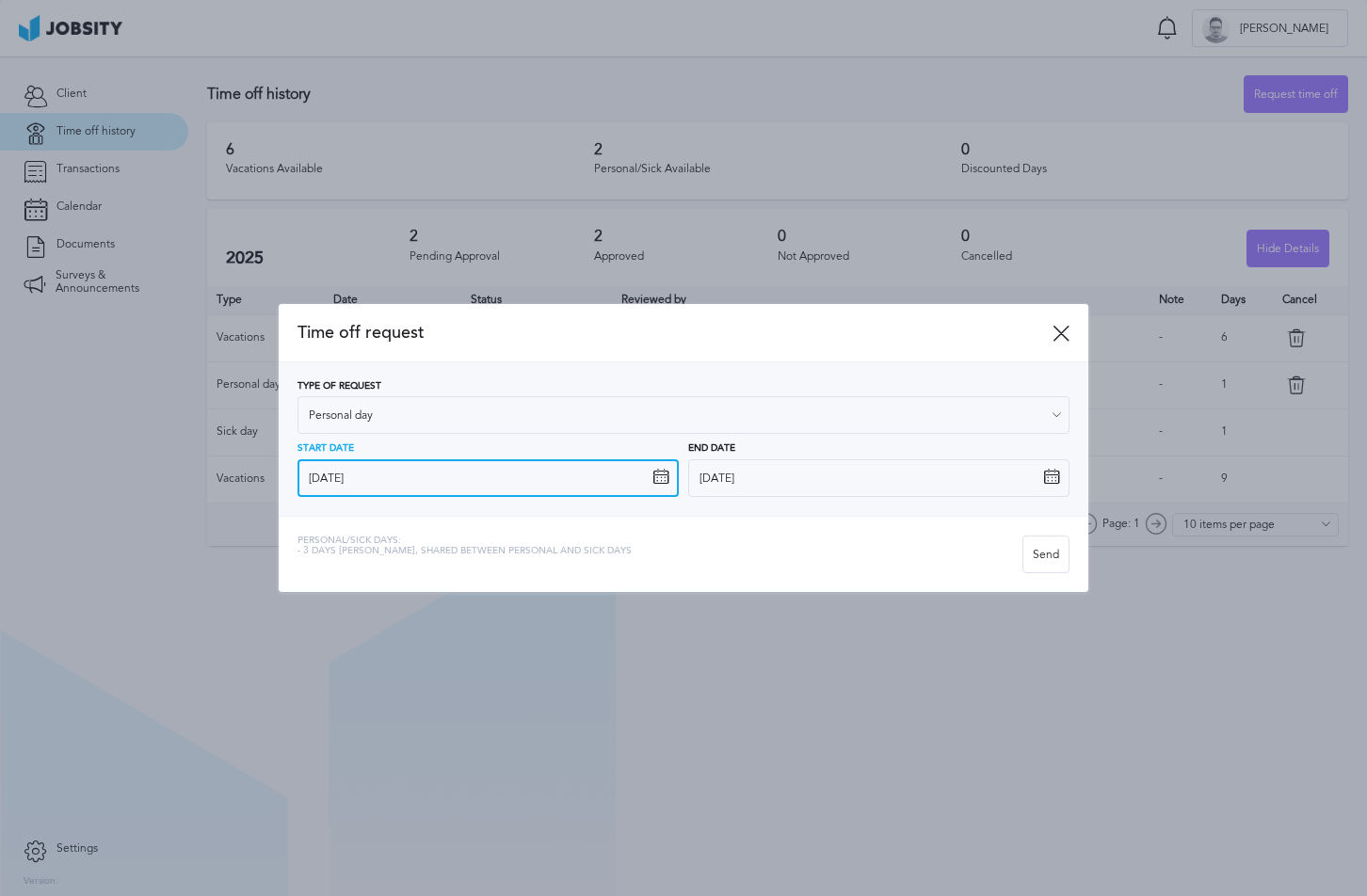
click at [516, 474] on input "[DATE]" at bounding box center [488, 478] width 381 height 38
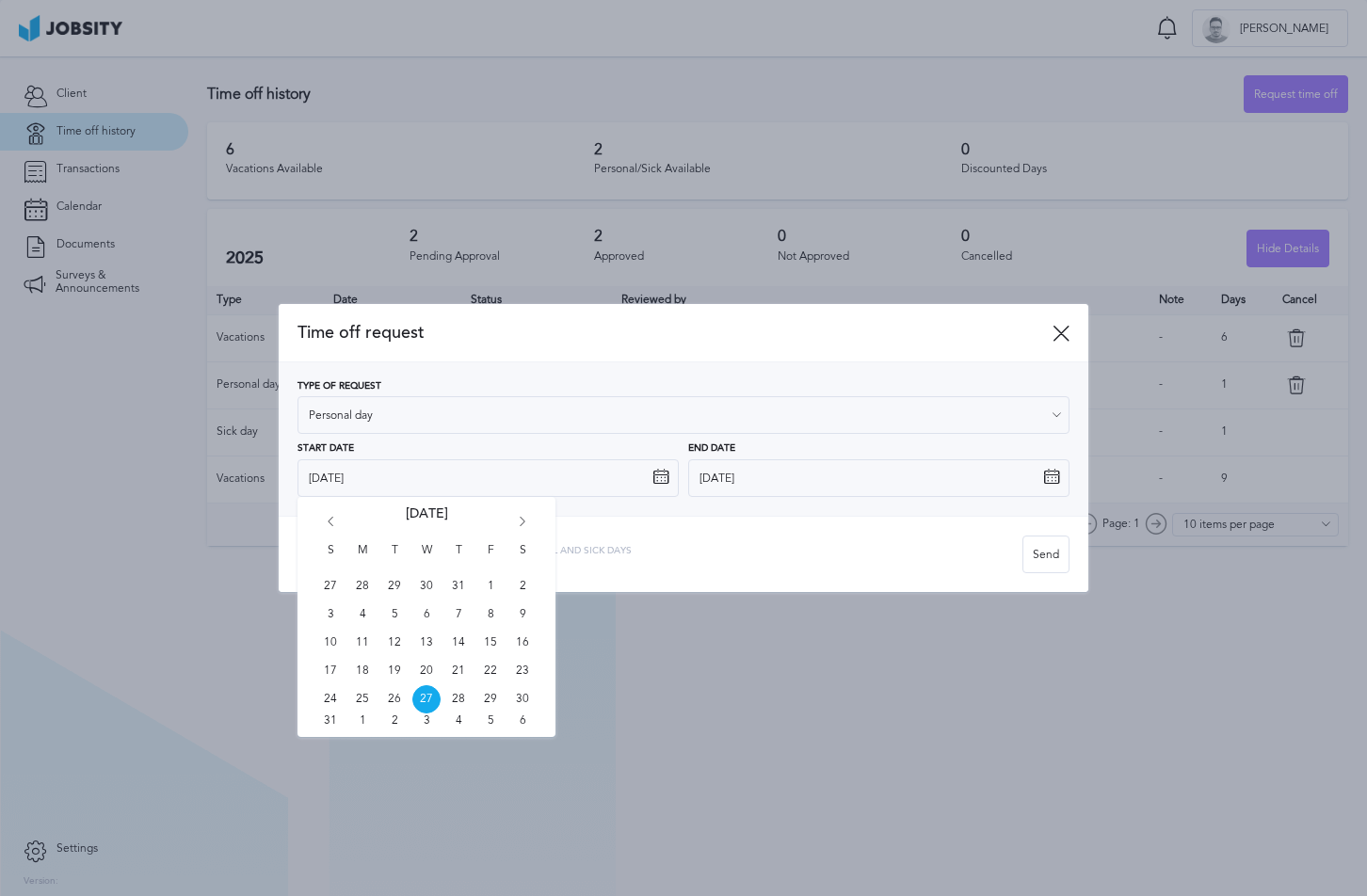
click at [527, 519] on icon "Go forward 1 month" at bounding box center [522, 525] width 17 height 17
click at [484, 667] on span "26" at bounding box center [491, 672] width 29 height 29
type input "[DATE]"
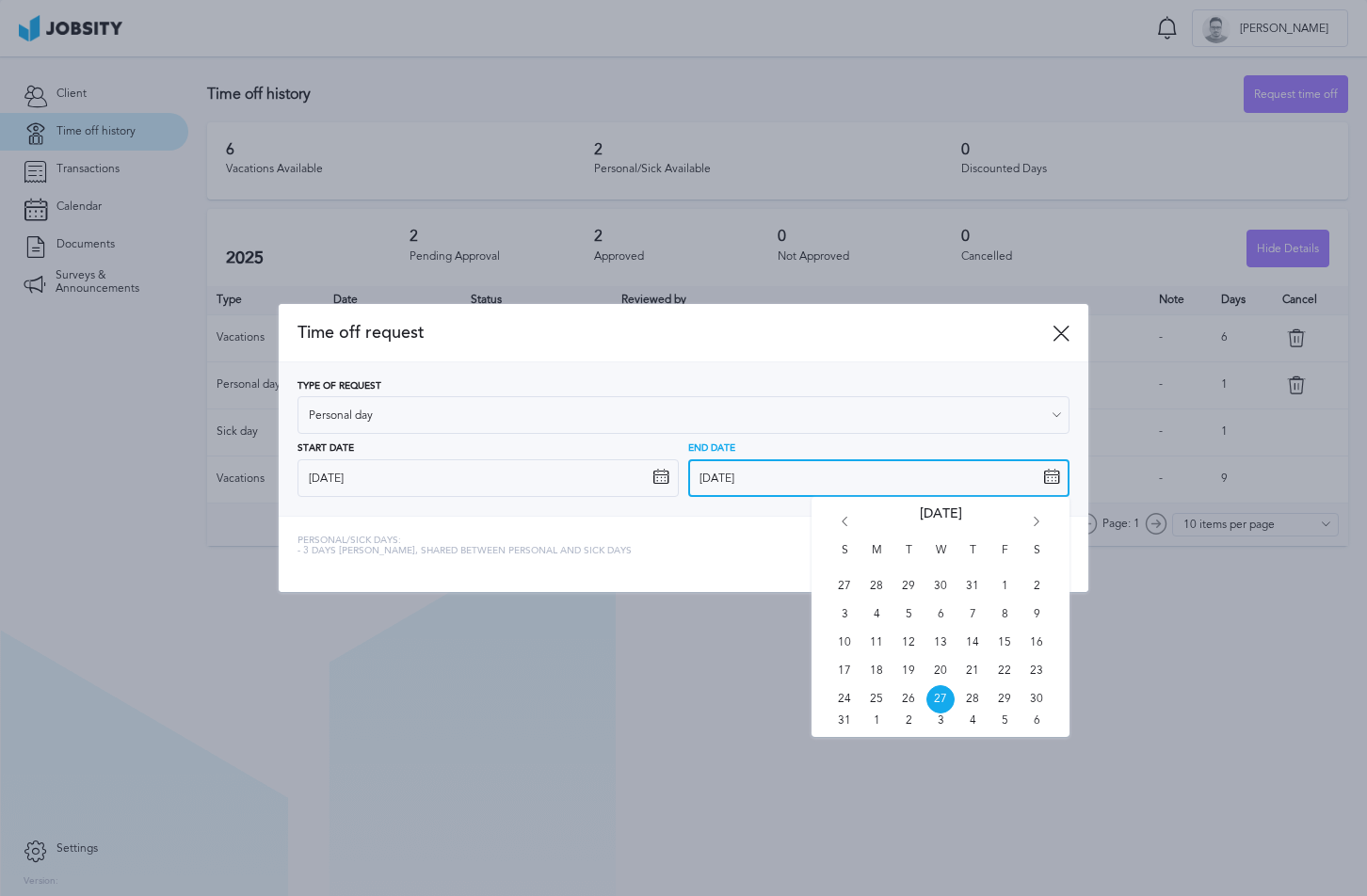
click at [848, 467] on input "[DATE]" at bounding box center [878, 478] width 381 height 38
click at [1043, 519] on icon "Go forward 1 month" at bounding box center [1036, 525] width 17 height 17
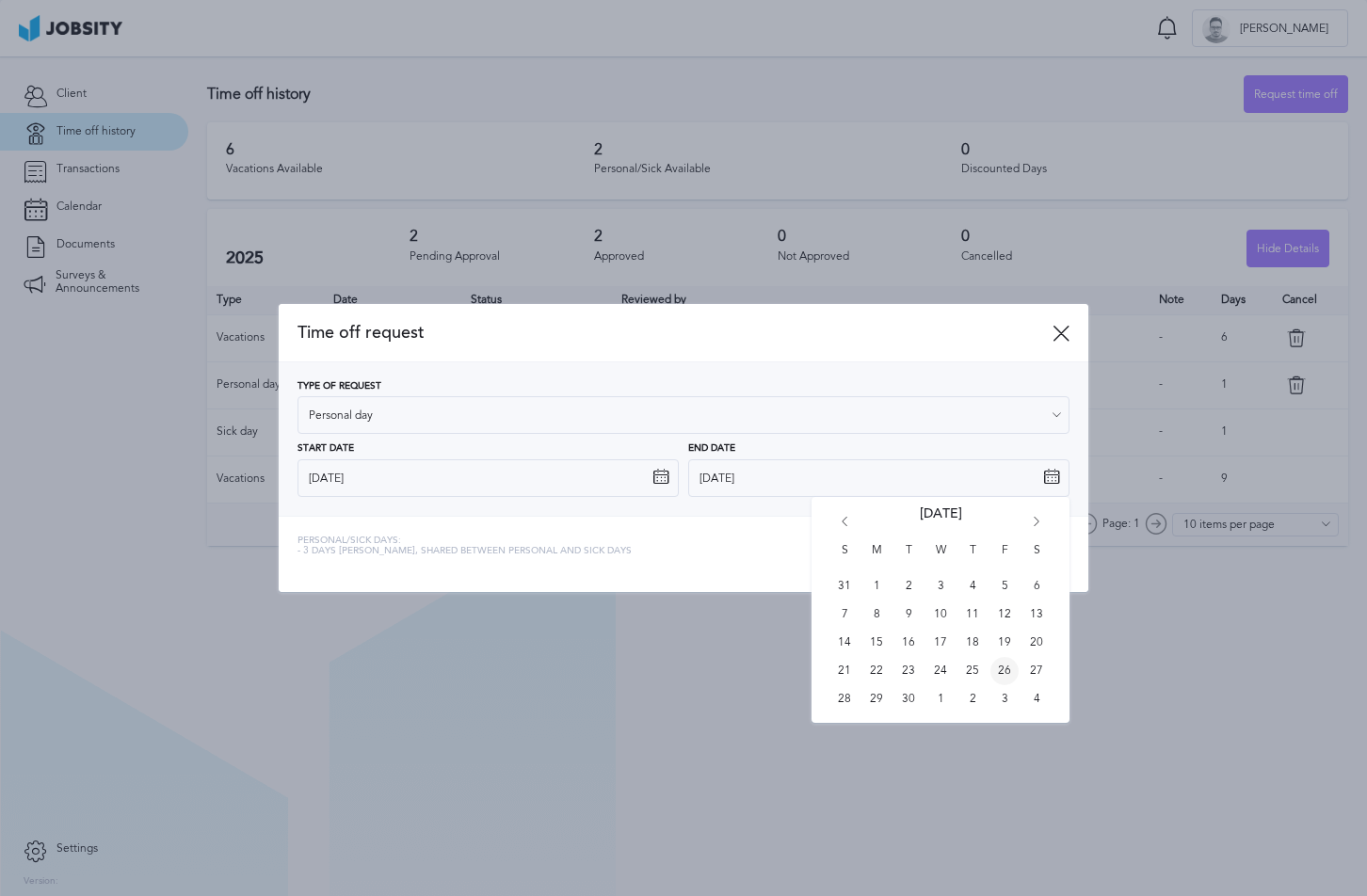
click at [1008, 668] on span "26" at bounding box center [1005, 672] width 29 height 29
type input "[DATE]"
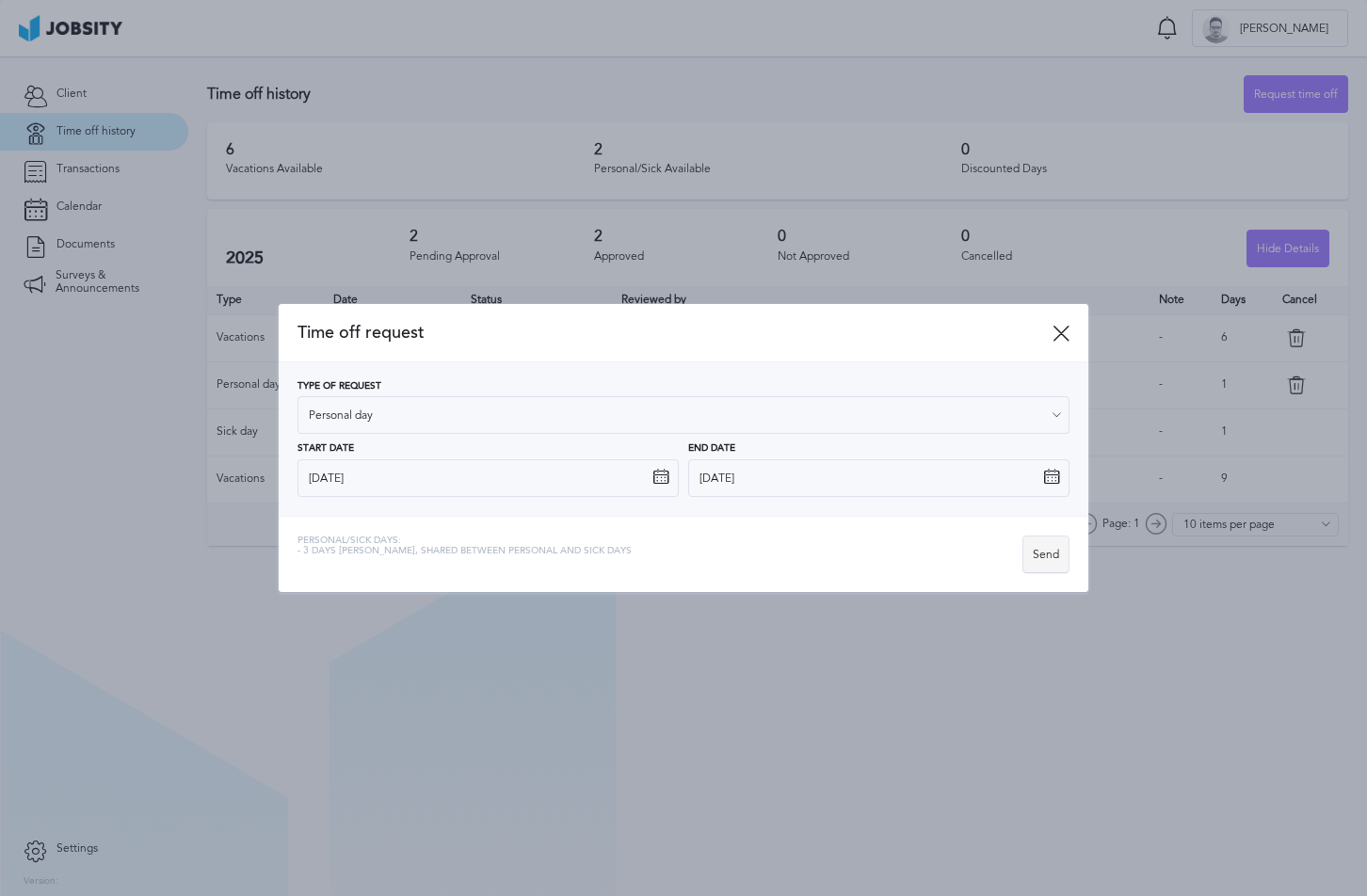
click at [1052, 564] on div "Send" at bounding box center [1045, 555] width 45 height 38
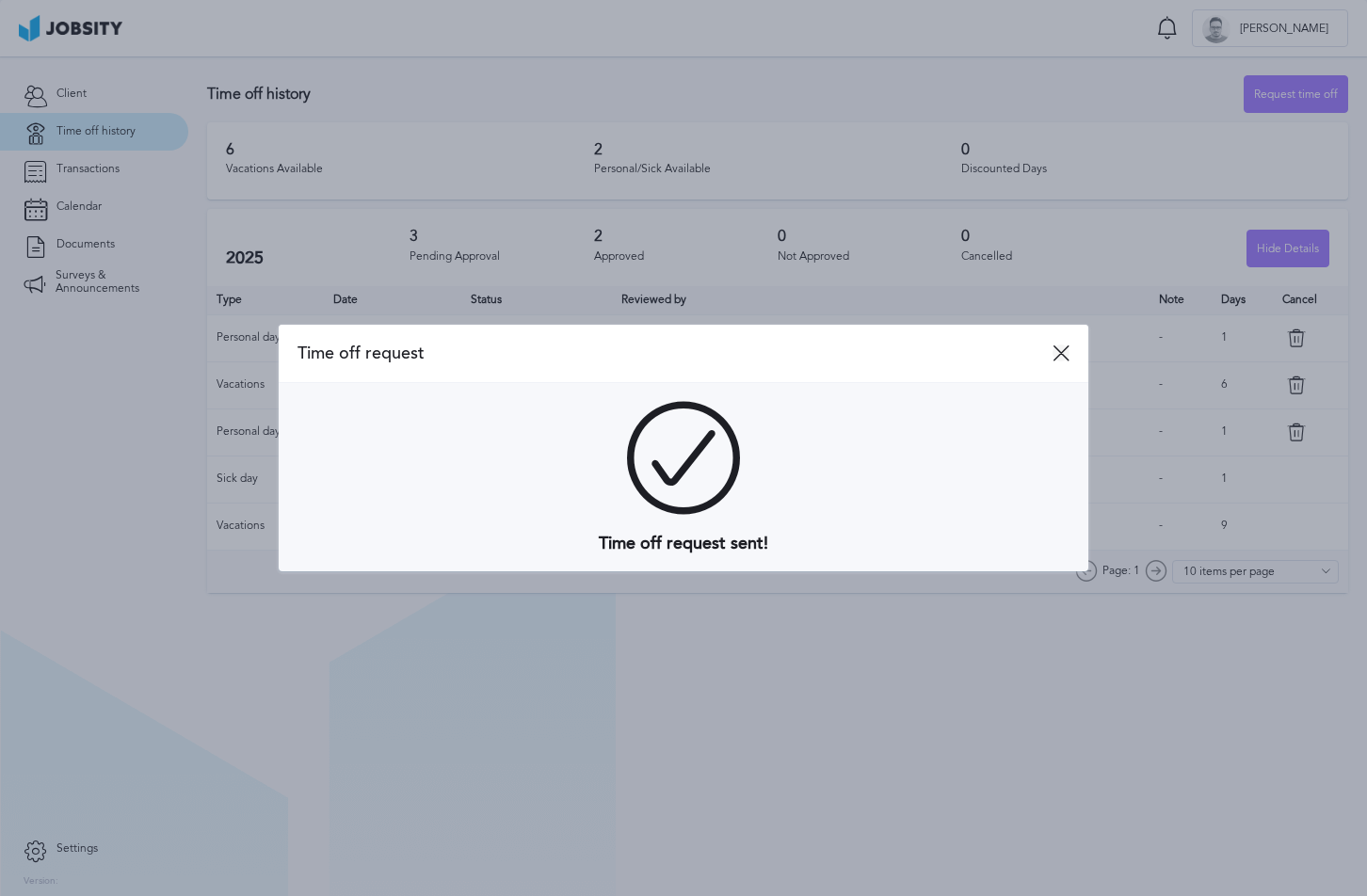
click at [1059, 348] on icon at bounding box center [1061, 353] width 17 height 17
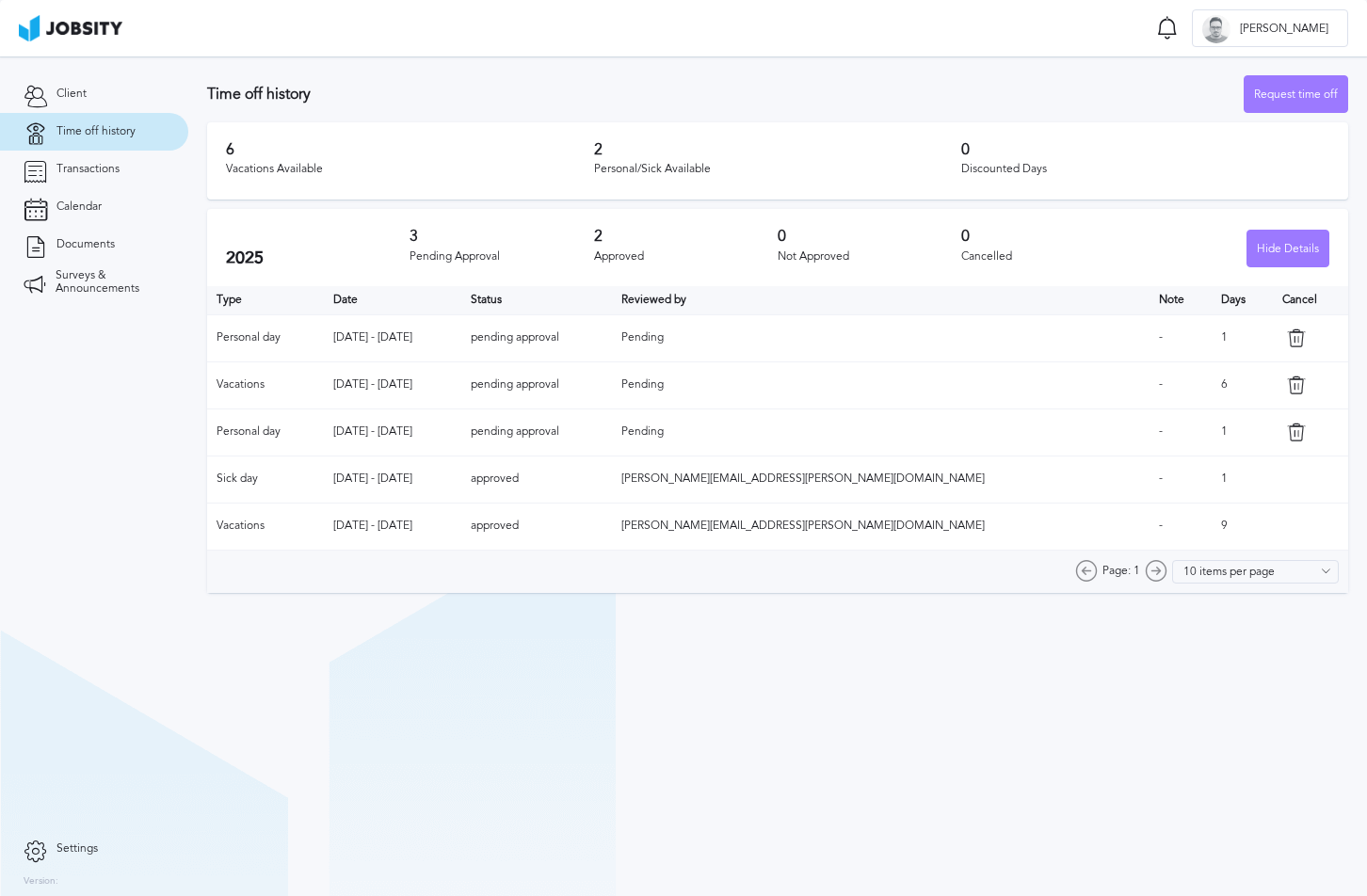
click at [132, 621] on section "Client Time off history Transactions Calendar Documents Surveys & Announcements" at bounding box center [94, 442] width 188 height 773
click at [831, 646] on section "Time off history Request time off 6 Vacations Available 2 Personal/Sick Availab…" at bounding box center [777, 476] width 1179 height 840
